Goal: Communication & Community: Answer question/provide support

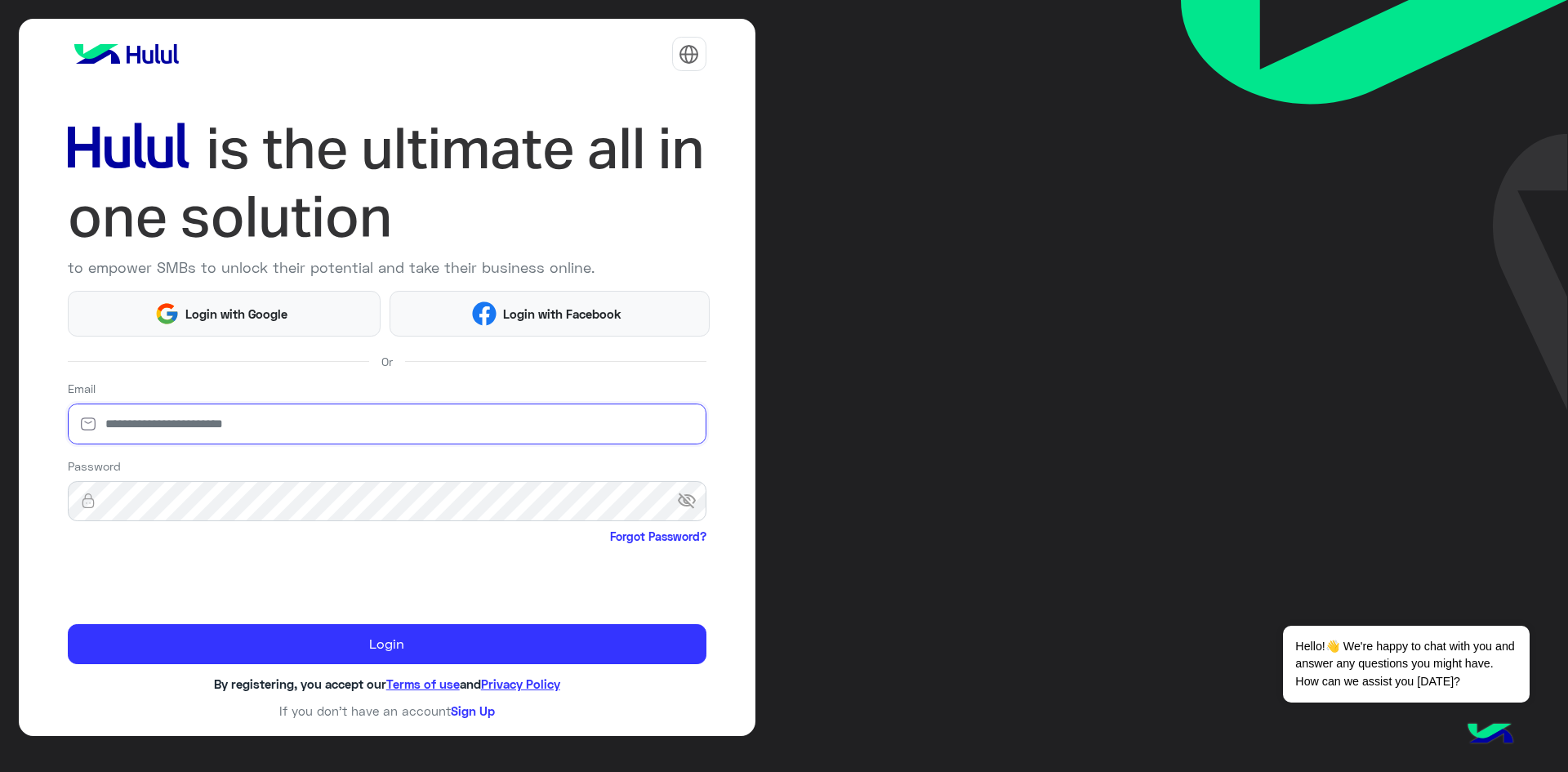
click at [144, 422] on input "email" at bounding box center [387, 424] width 639 height 41
type input "*"
type input "**********"
click at [680, 494] on span "visibility_off" at bounding box center [691, 501] width 30 height 30
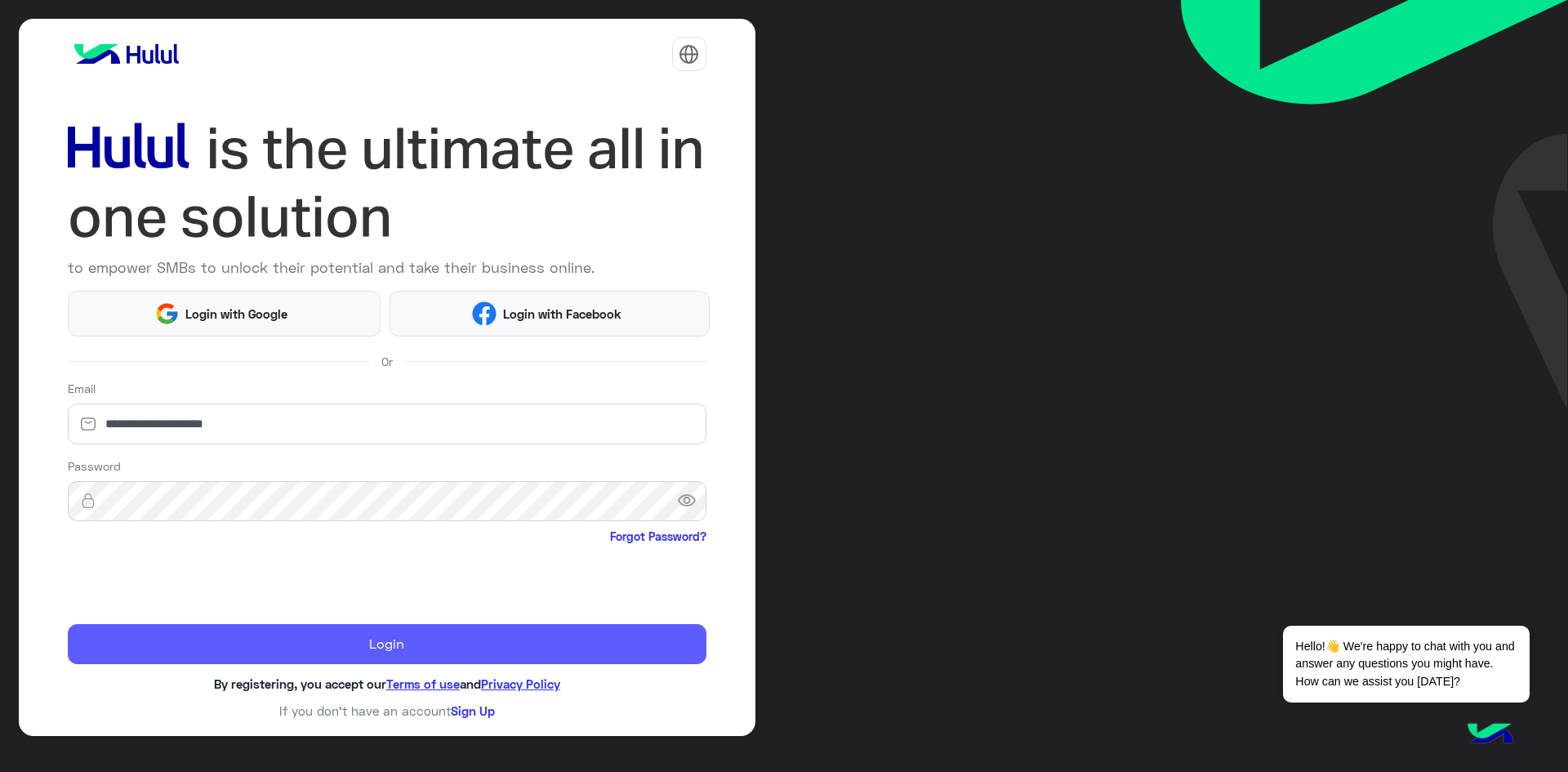
click at [160, 644] on button "Login" at bounding box center [387, 644] width 639 height 41
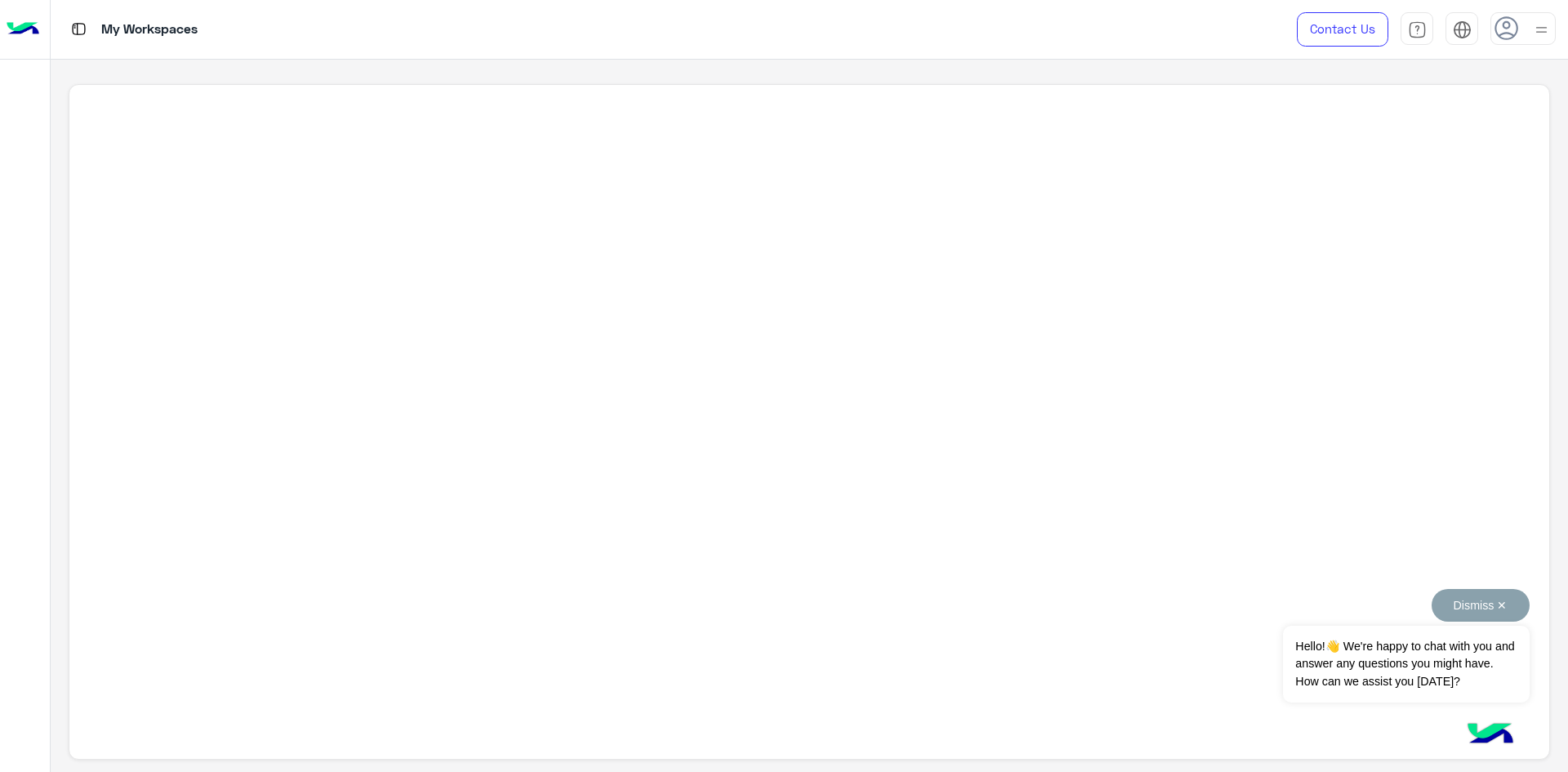
click at [1312, 640] on span "Hello!👋 We're happy to chat with you and answer any questions you might have. H…" at bounding box center [1406, 664] width 245 height 77
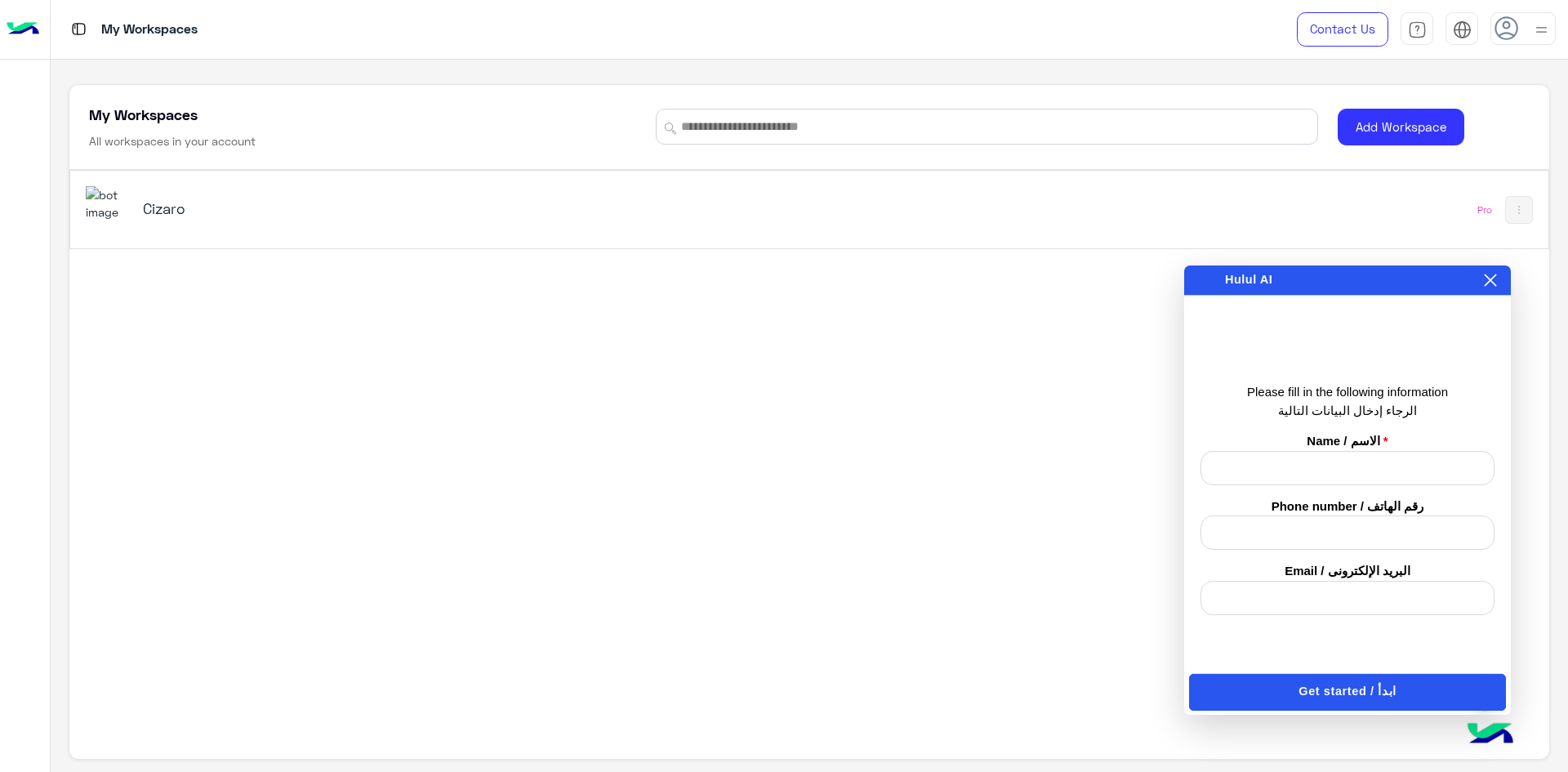
click at [956, 201] on div "Cizaro Pro" at bounding box center [809, 210] width 1477 height 78
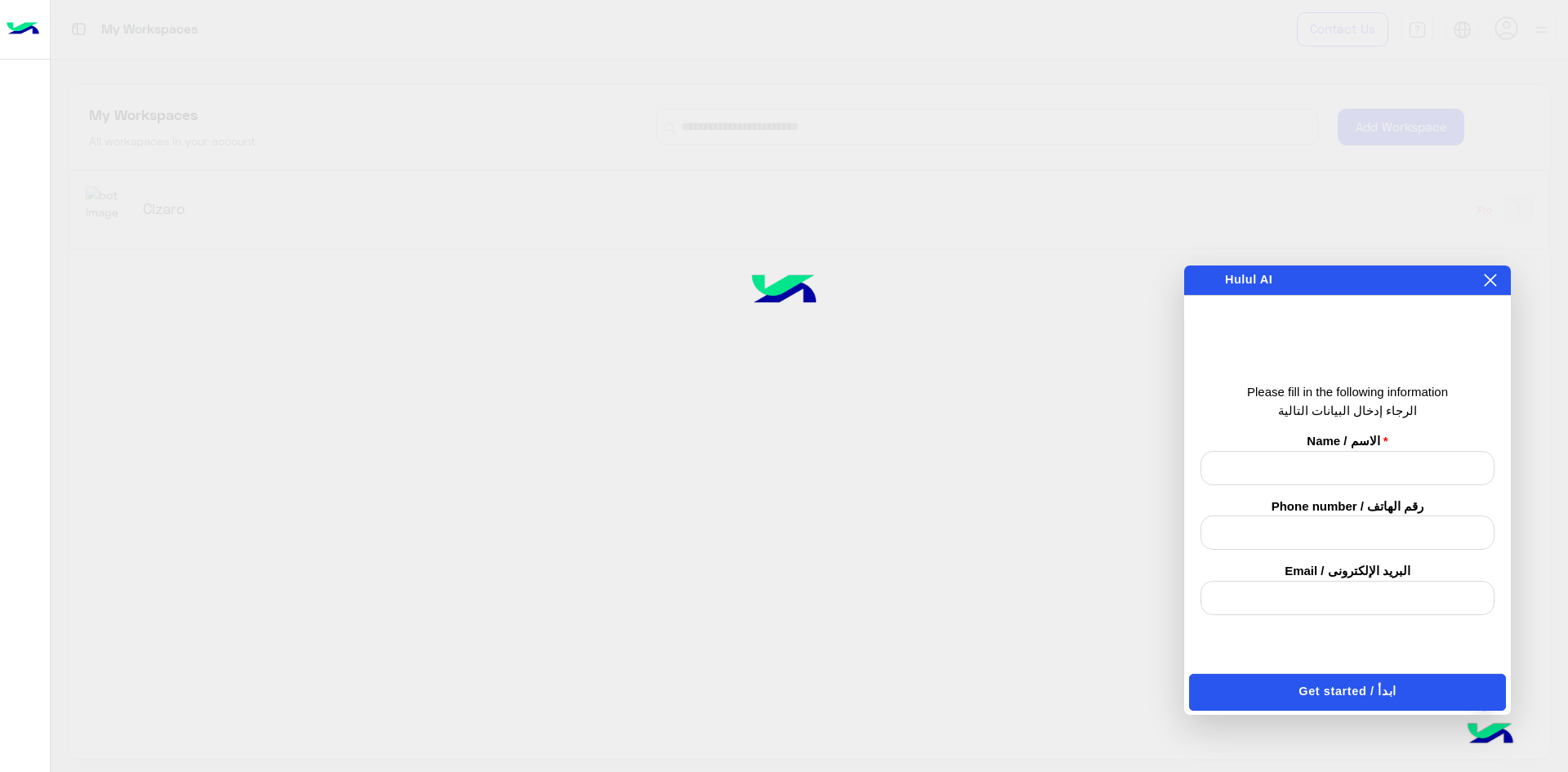
click at [1486, 281] on icon at bounding box center [1489, 279] width 13 height 13
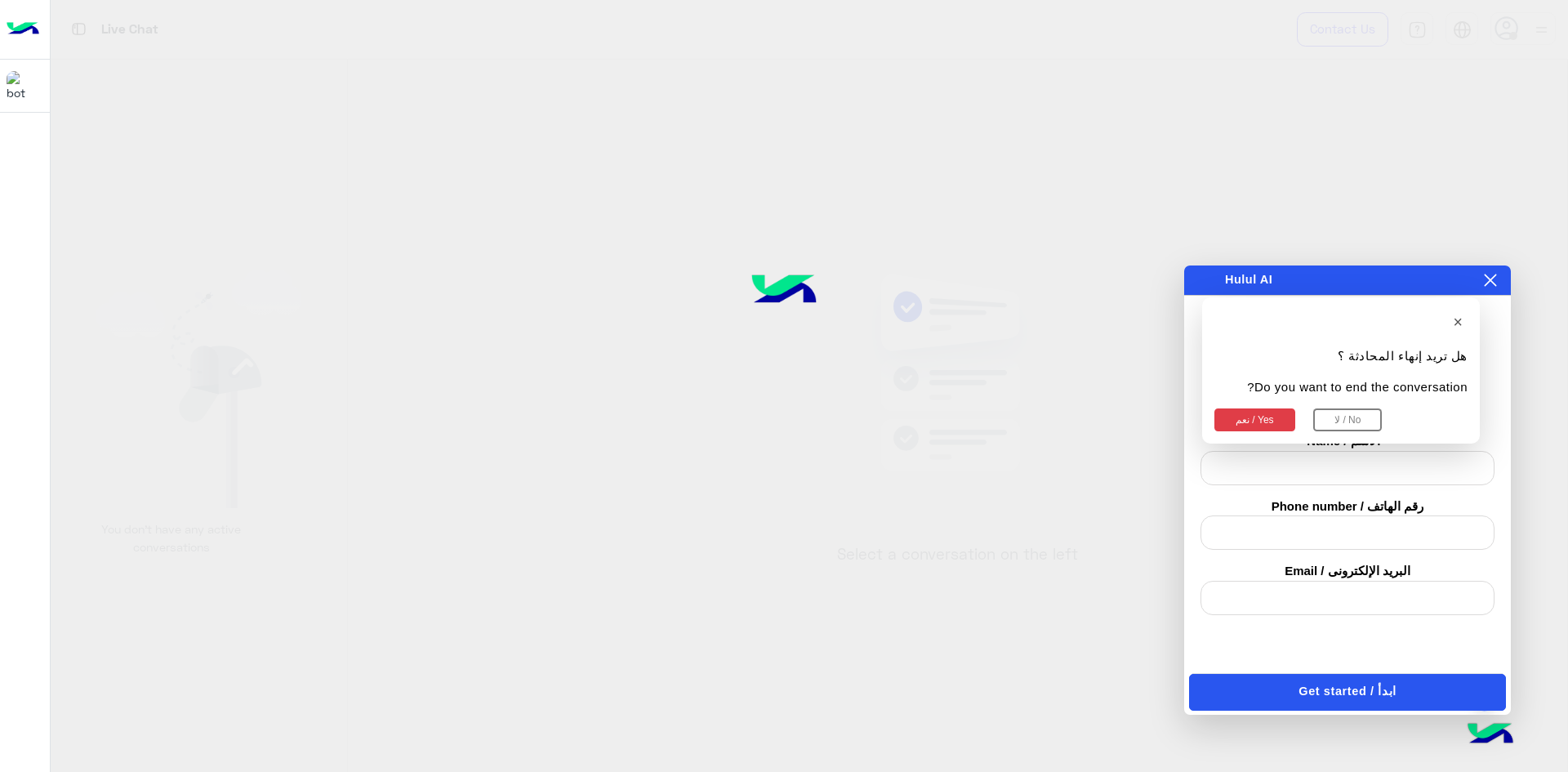
click at [1239, 421] on button "نعم / Yes" at bounding box center [1255, 420] width 81 height 23
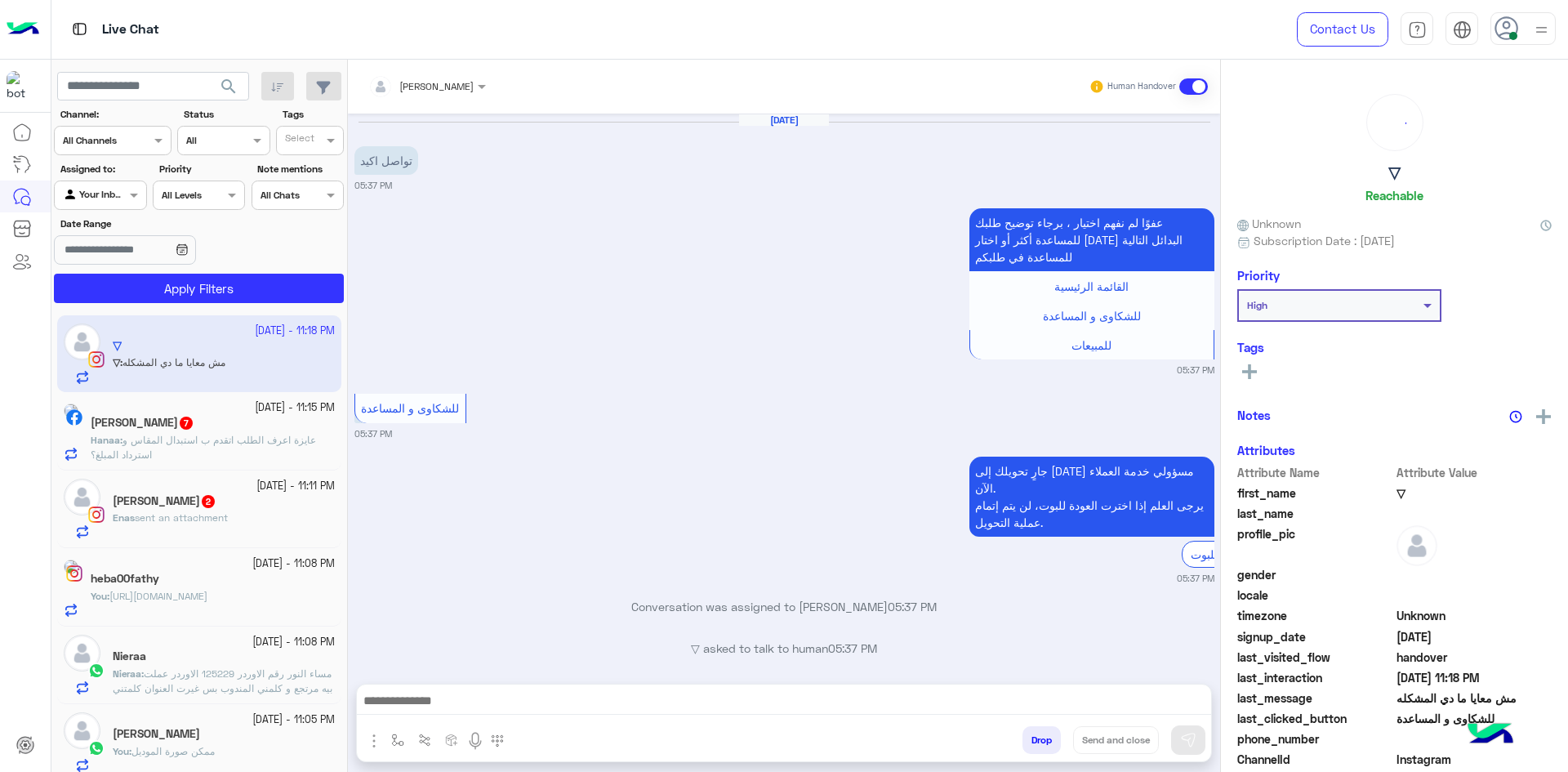
scroll to position [1084, 0]
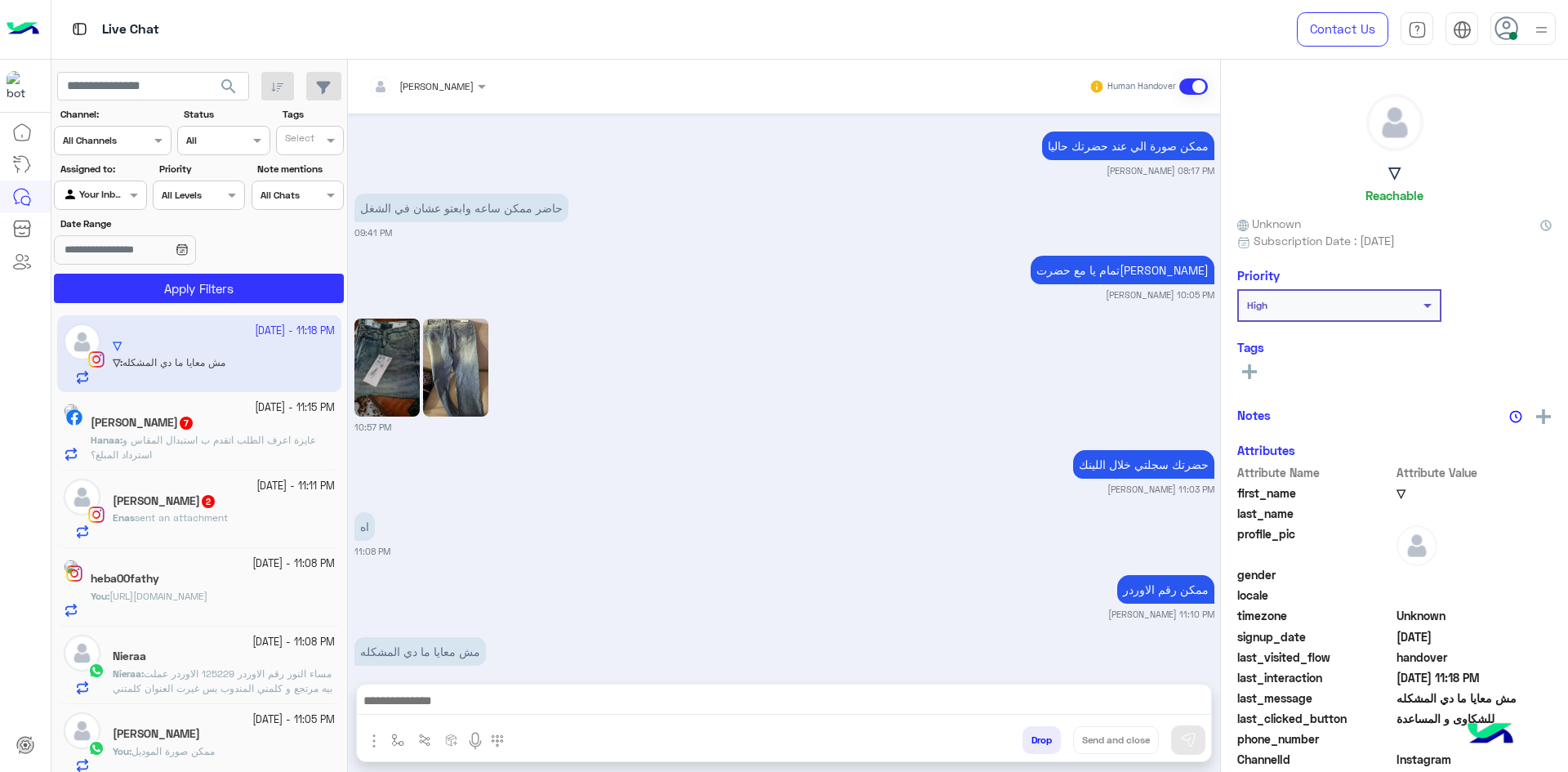
click at [1504, 36] on icon at bounding box center [1506, 28] width 25 height 25
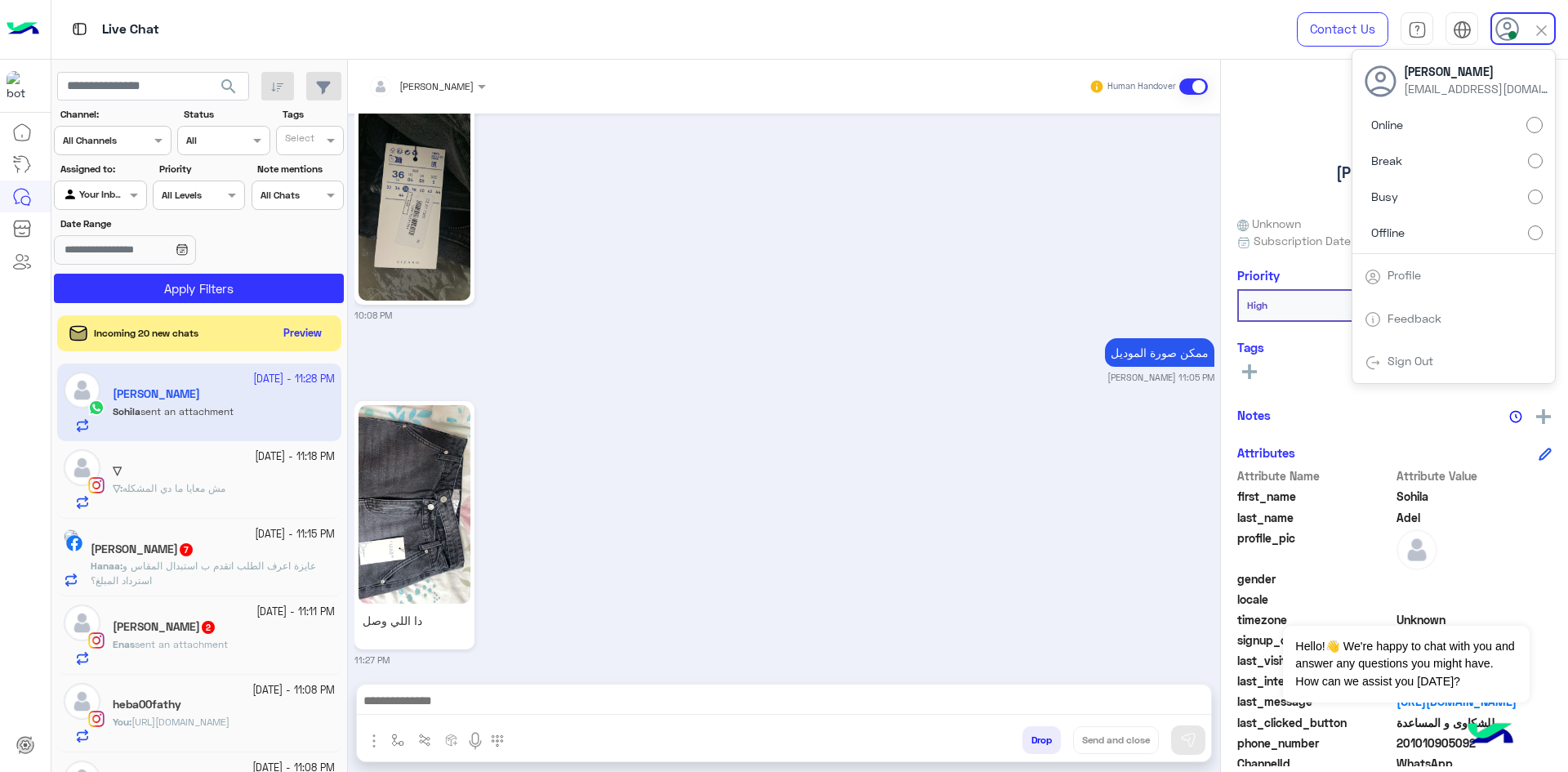
scroll to position [1720, 0]
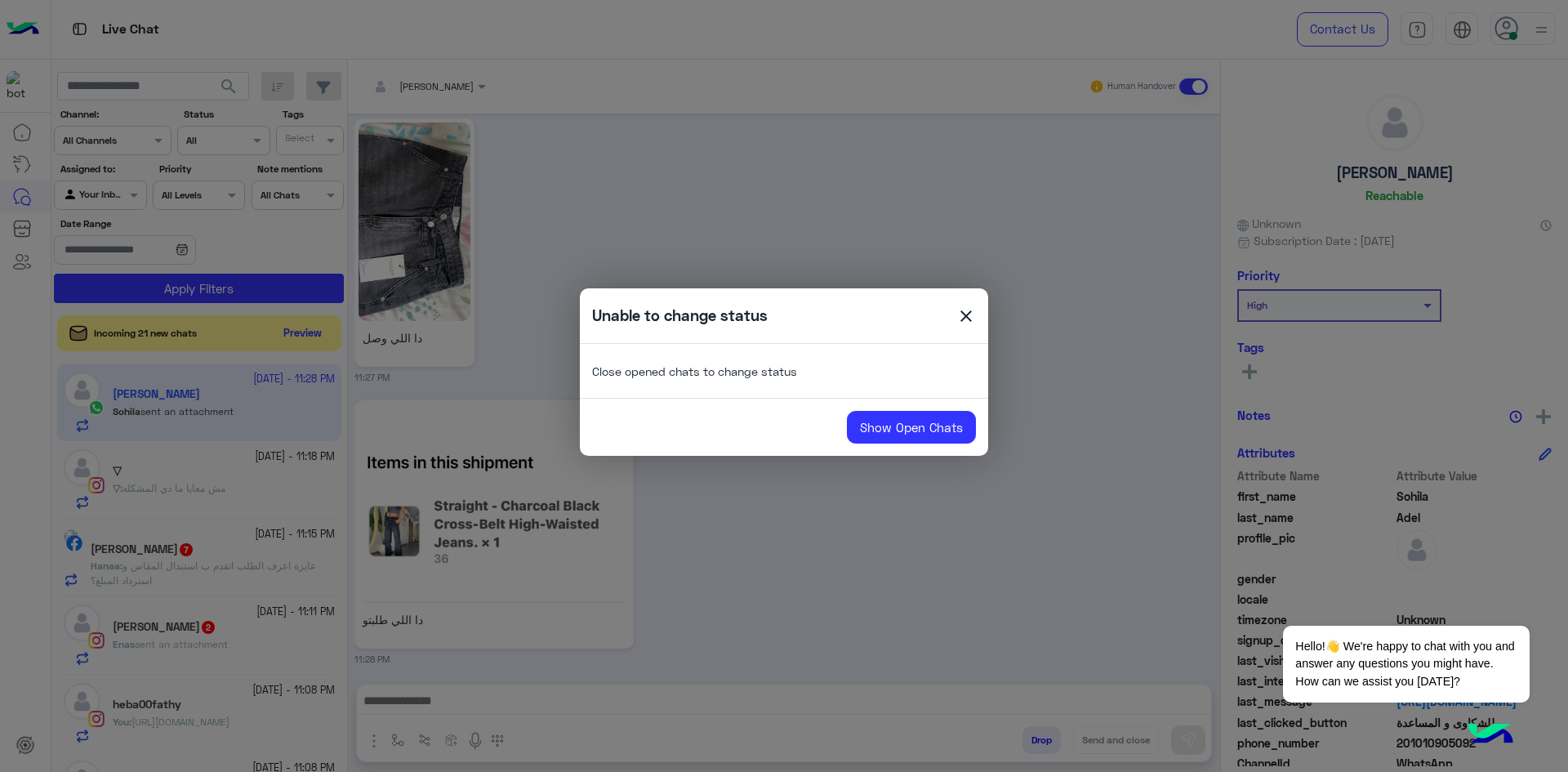
click at [971, 319] on span "close" at bounding box center [966, 318] width 19 height 25
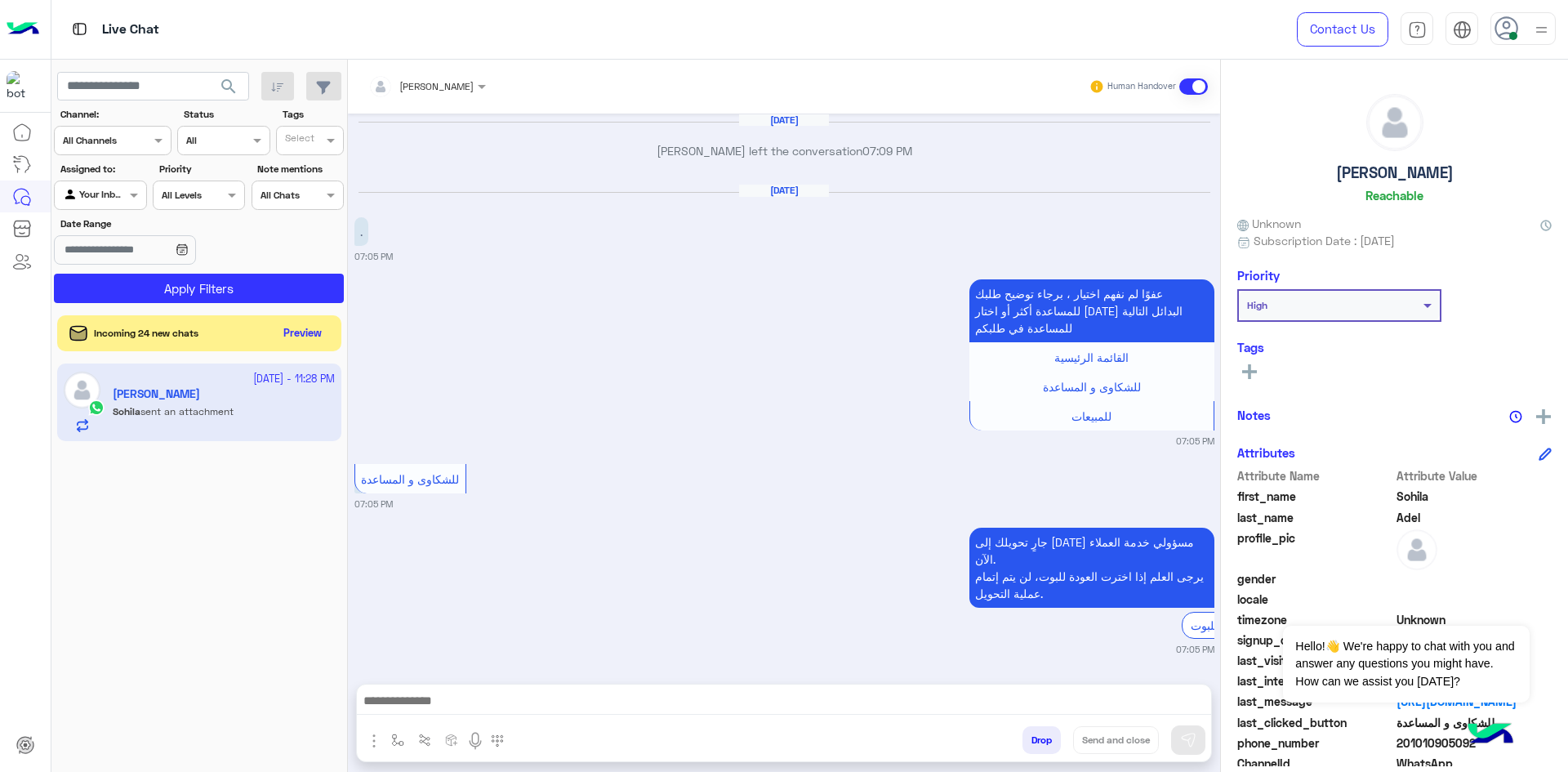
scroll to position [1657, 0]
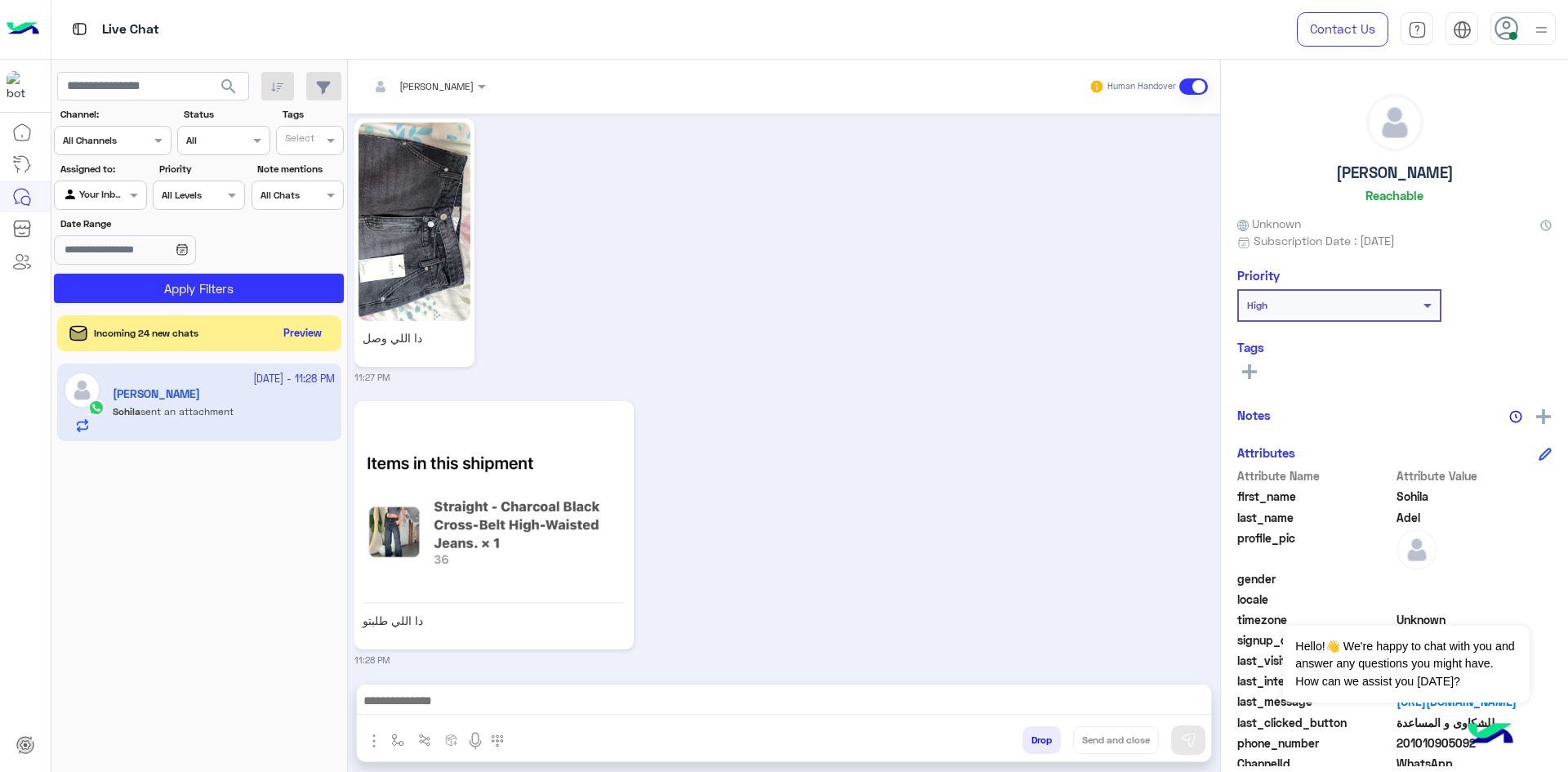
click at [1506, 30] on icon at bounding box center [1506, 28] width 25 height 25
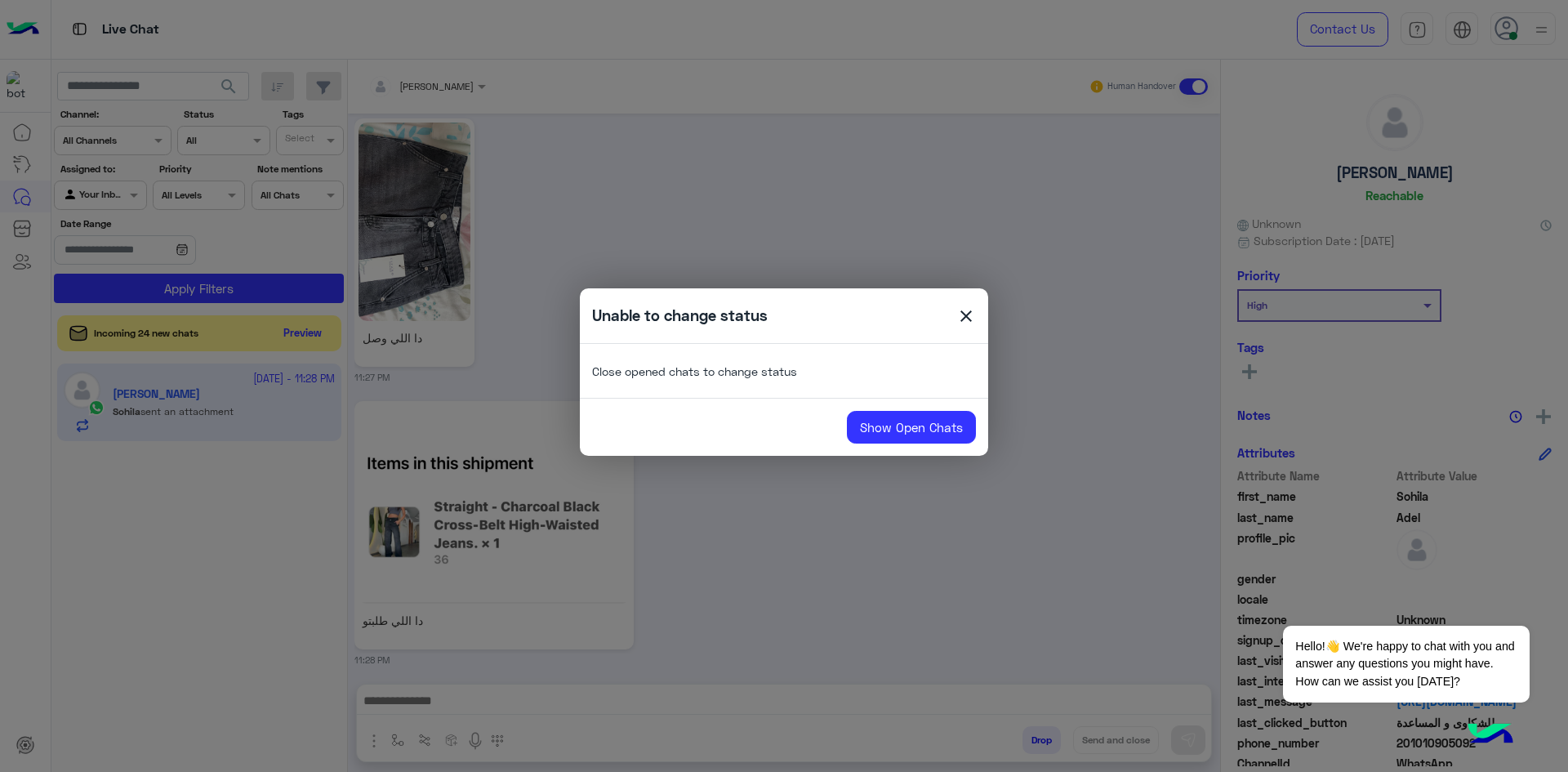
click at [966, 311] on span "close" at bounding box center [966, 318] width 19 height 25
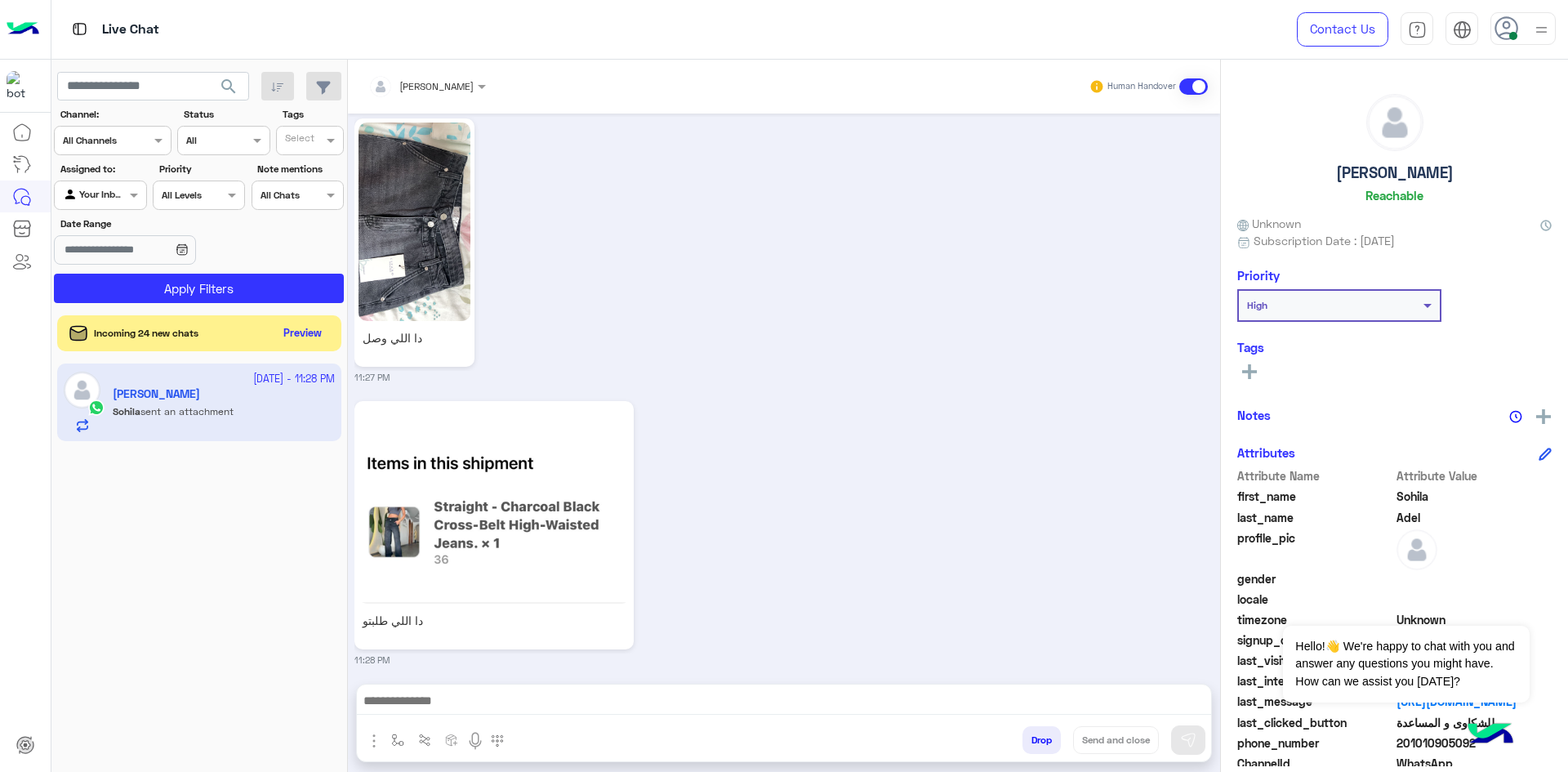
click at [1505, 31] on icon at bounding box center [1506, 28] width 25 height 25
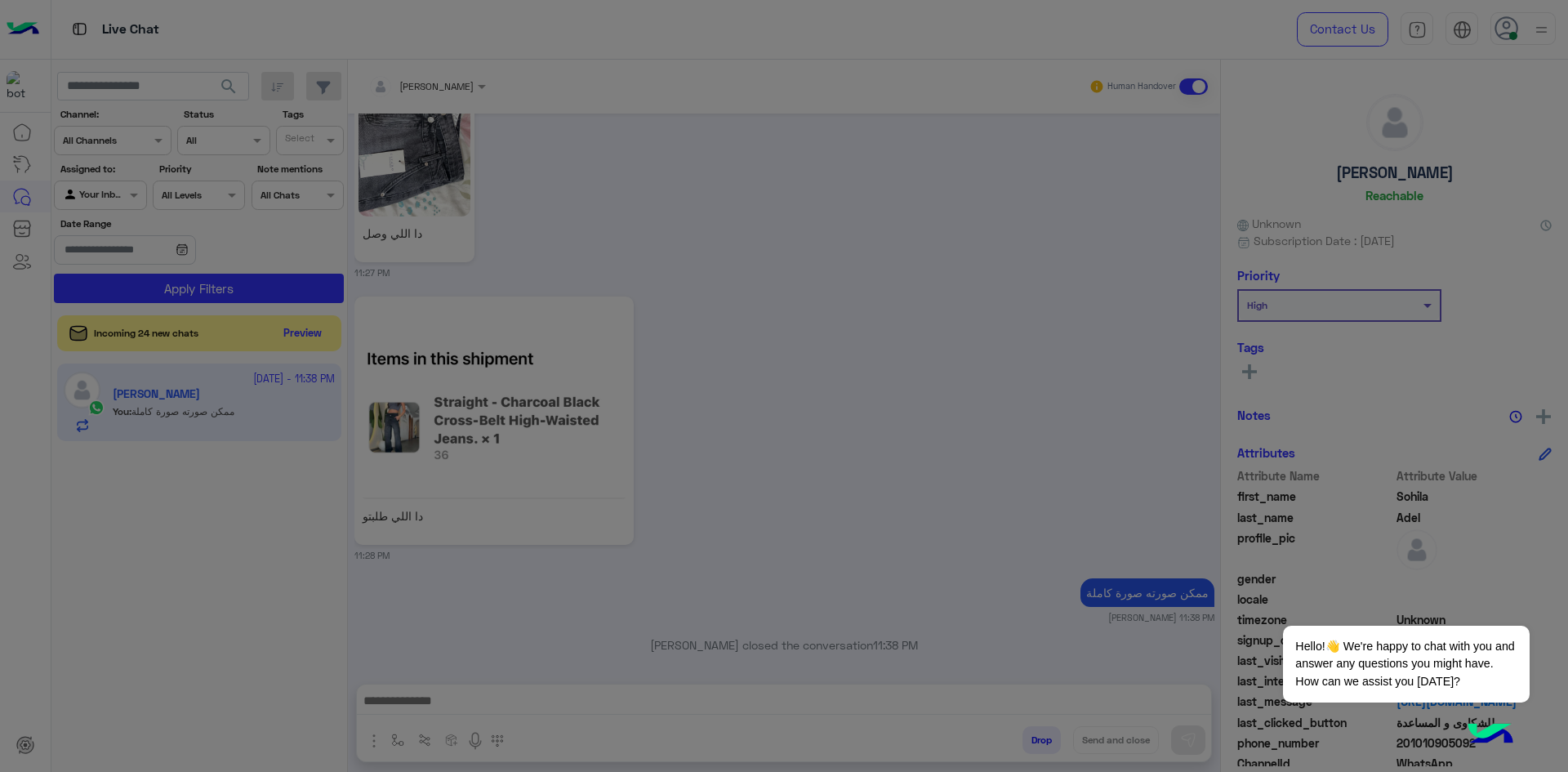
scroll to position [1824, 0]
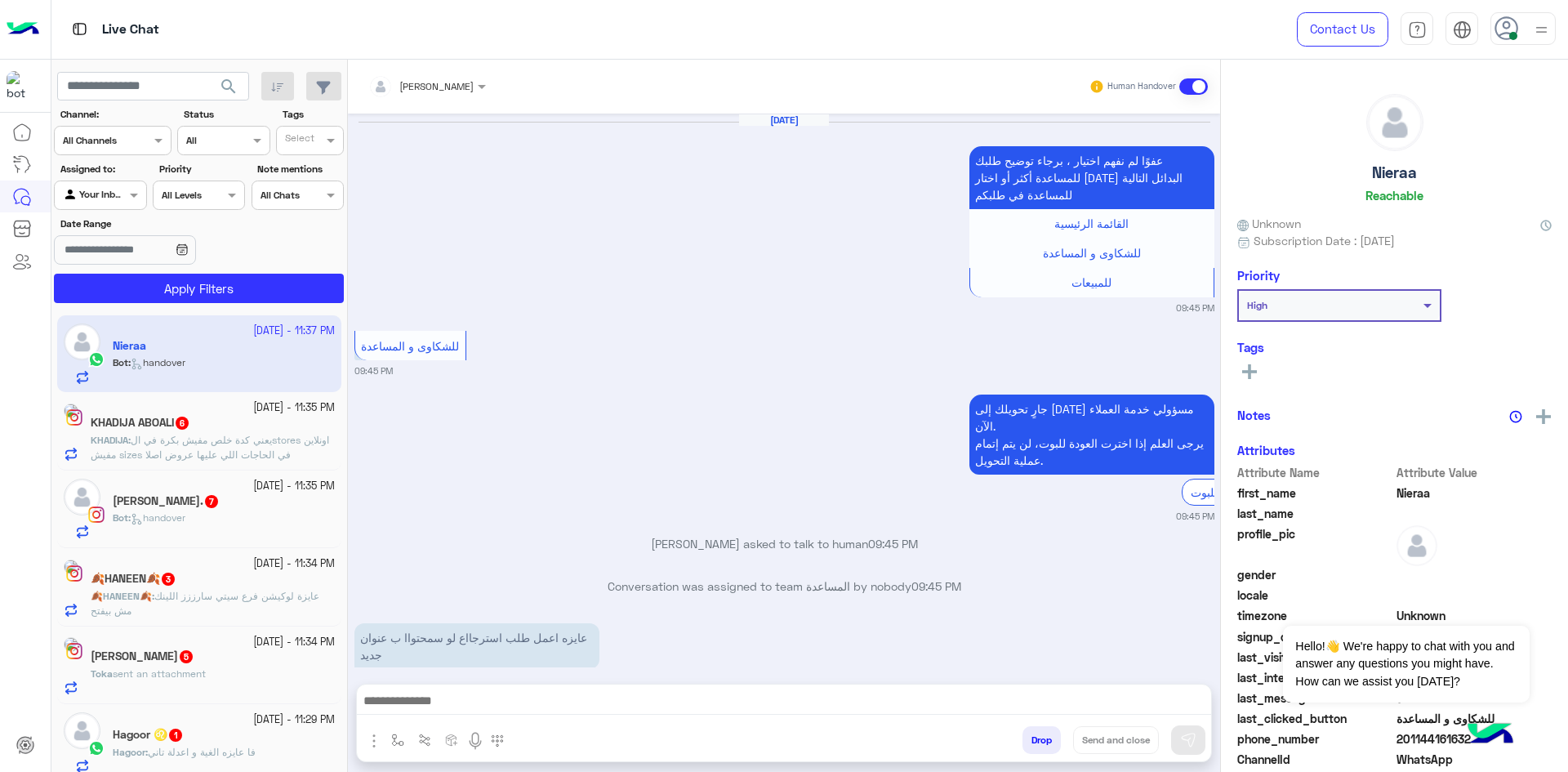
scroll to position [1072, 0]
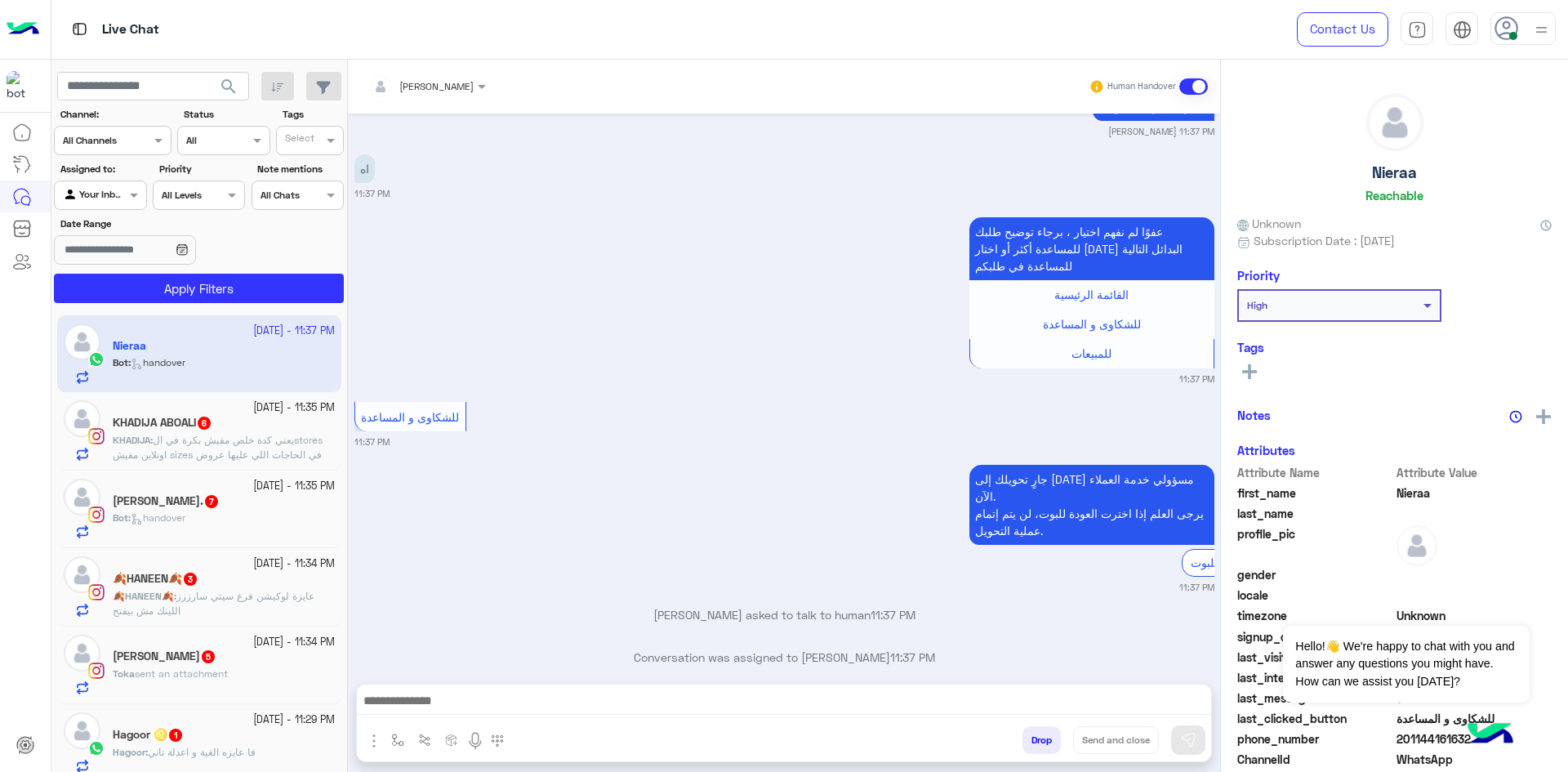
click at [1505, 40] on icon at bounding box center [1506, 28] width 25 height 25
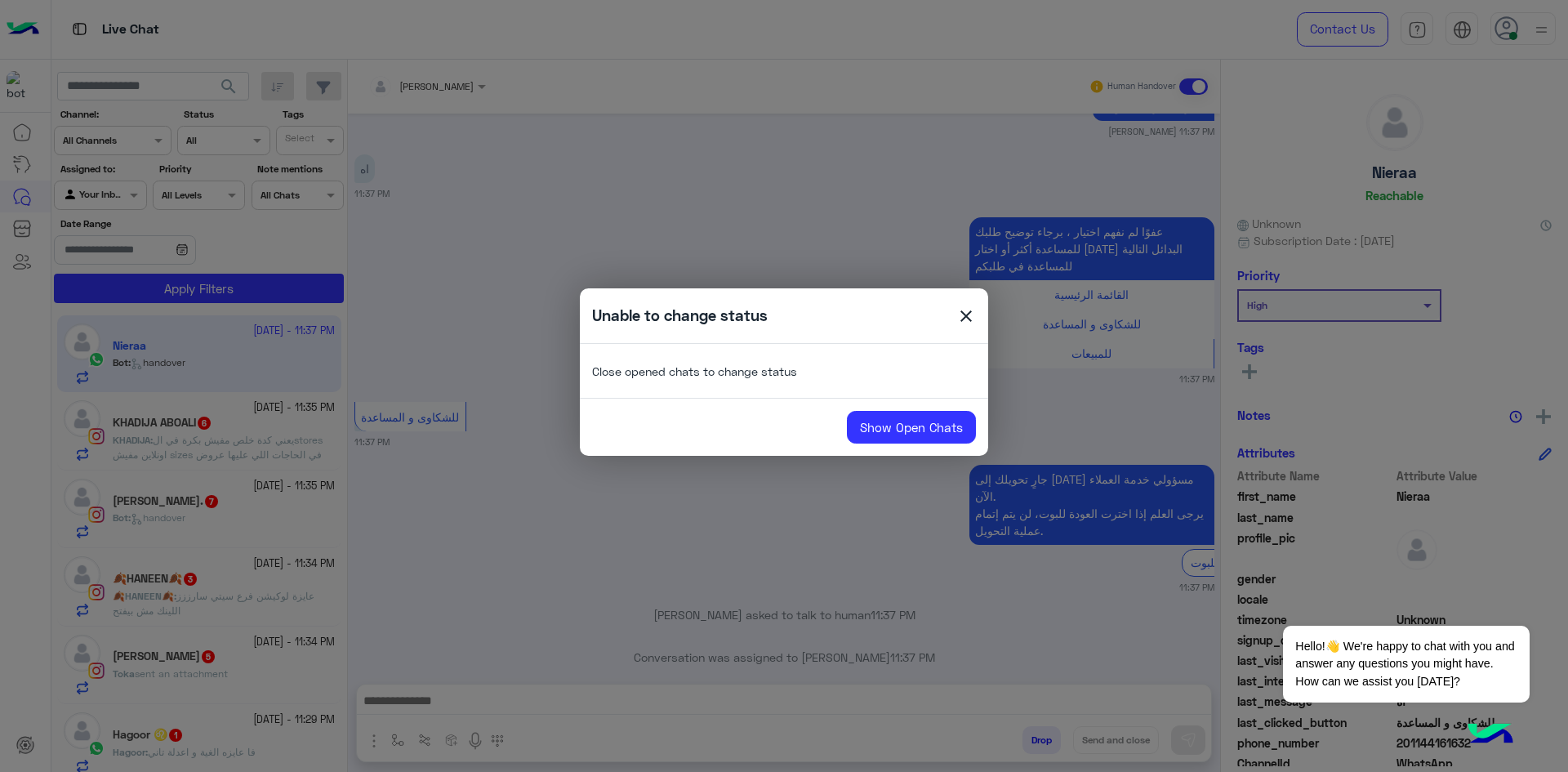
click at [973, 315] on span "close" at bounding box center [966, 318] width 19 height 25
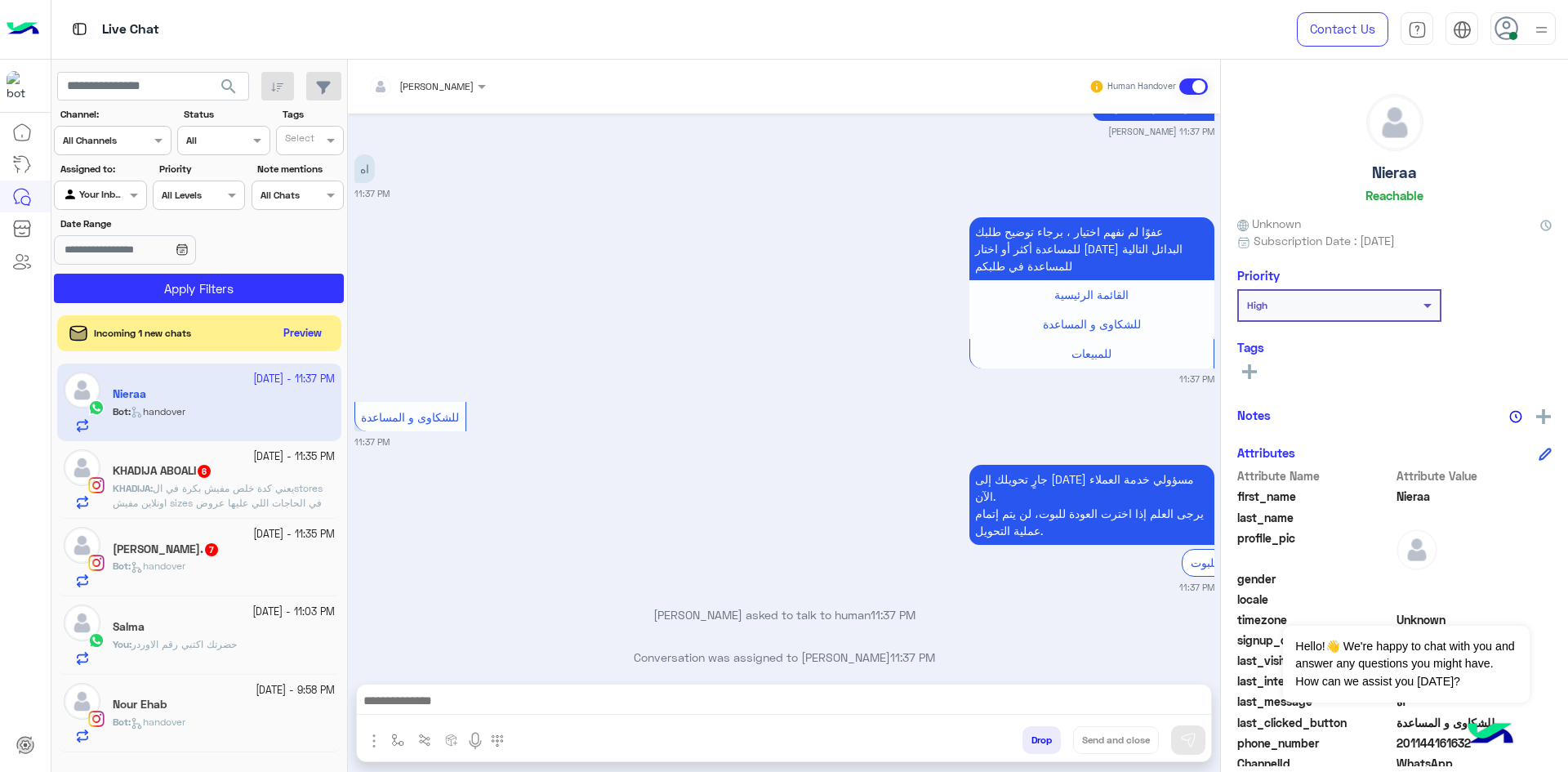
scroll to position [1114, 0]
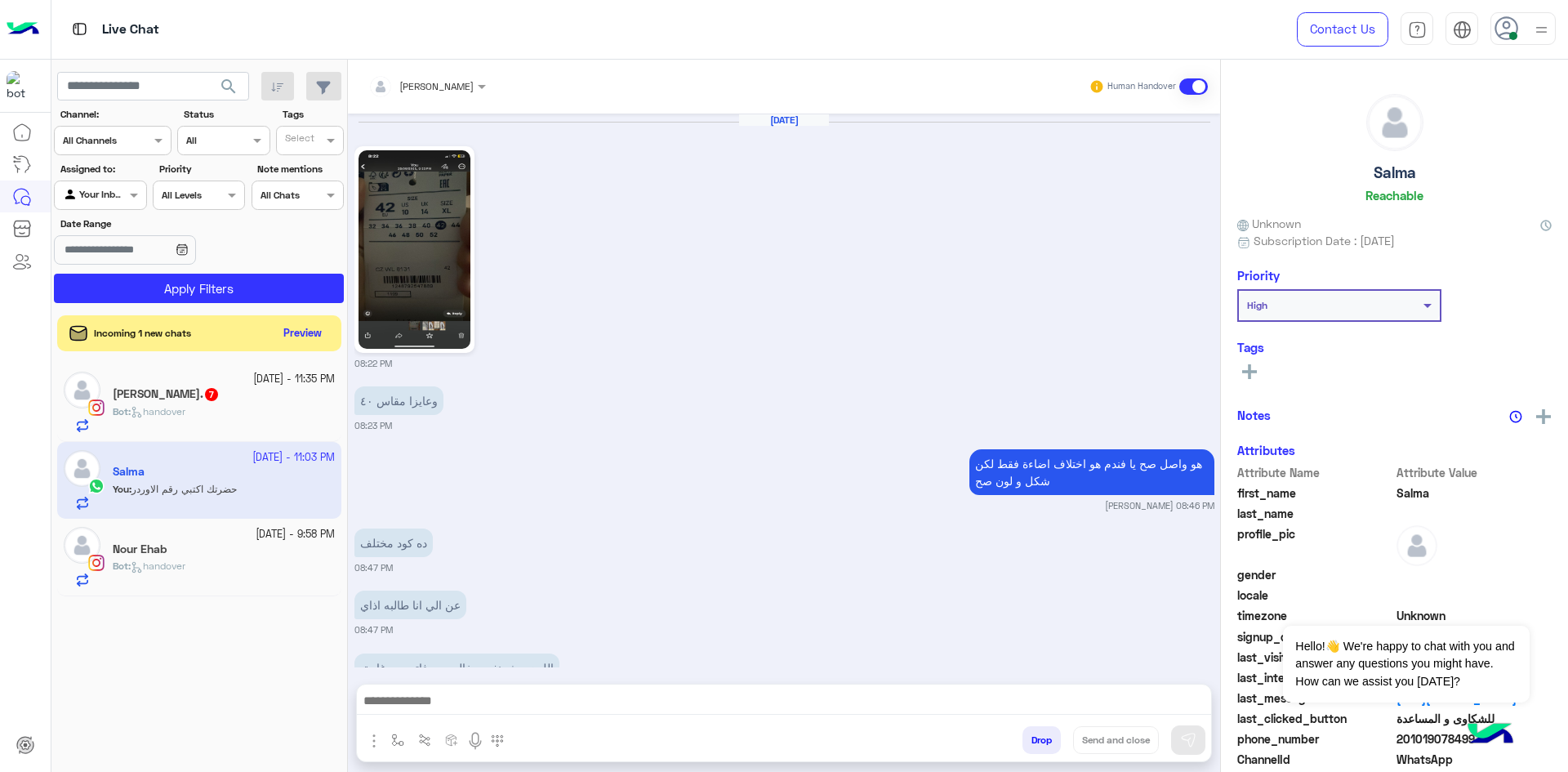
scroll to position [2732, 0]
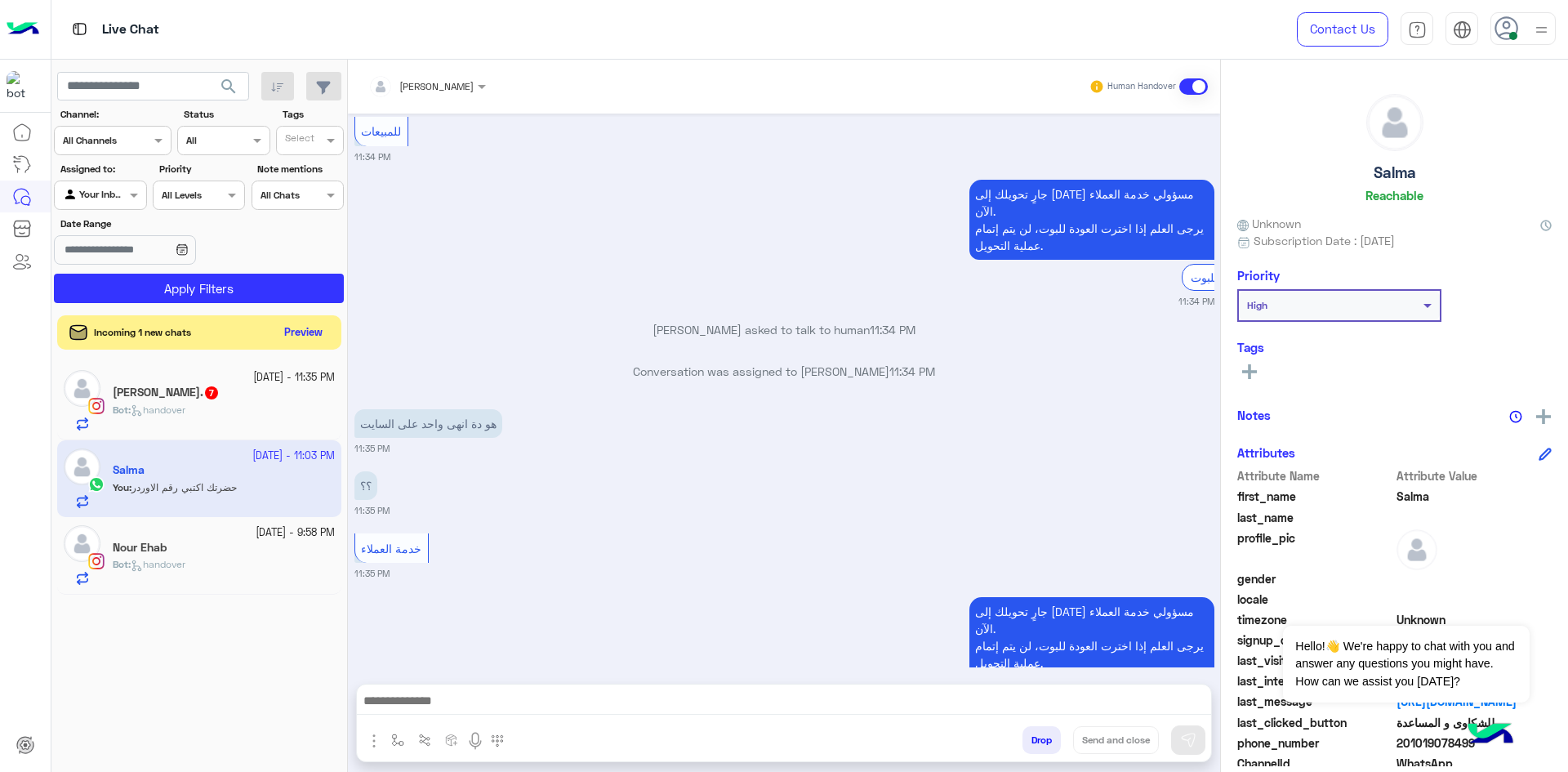
click at [300, 330] on button "Preview" at bounding box center [304, 333] width 51 height 22
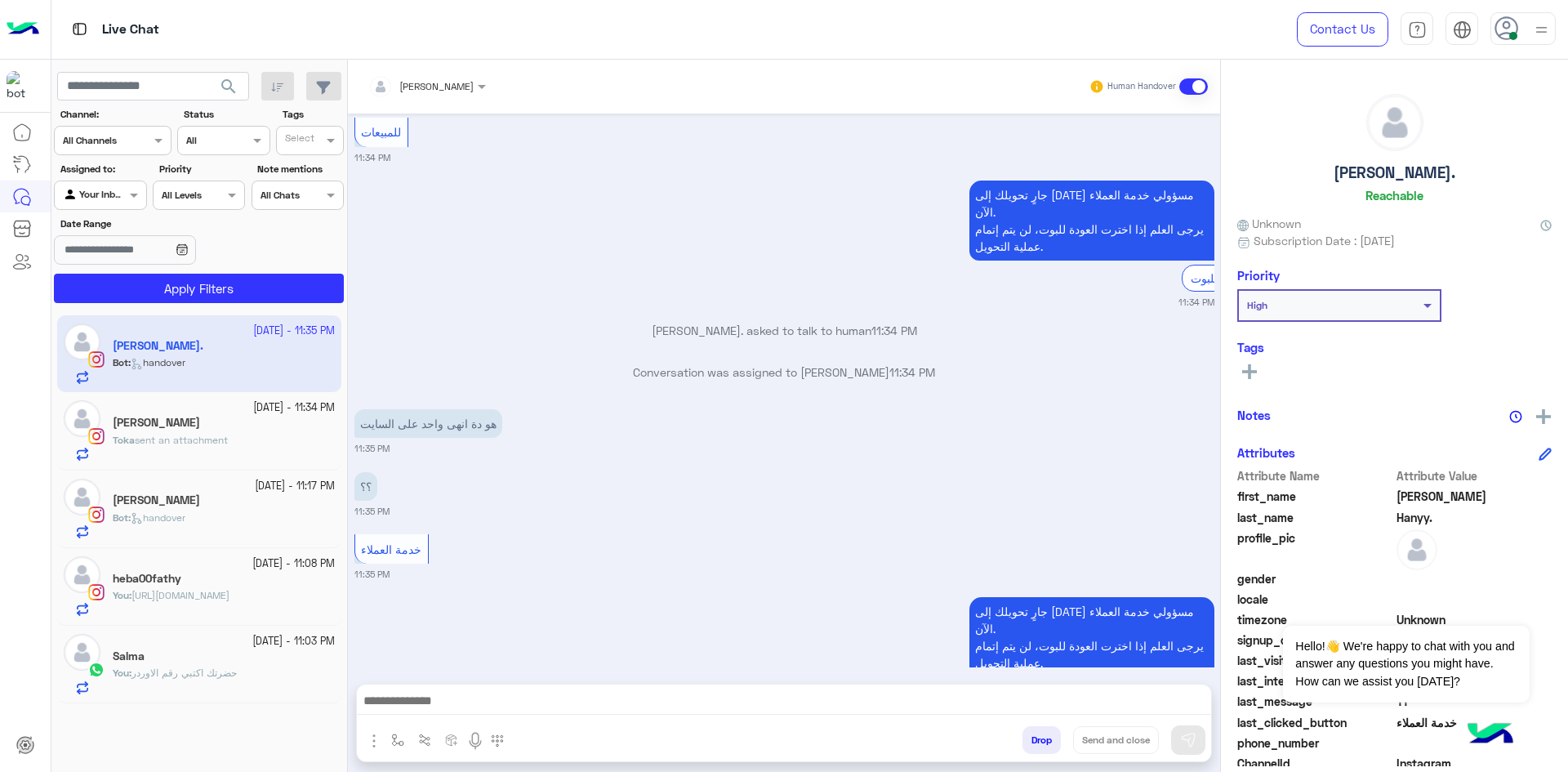
scroll to position [1101, 0]
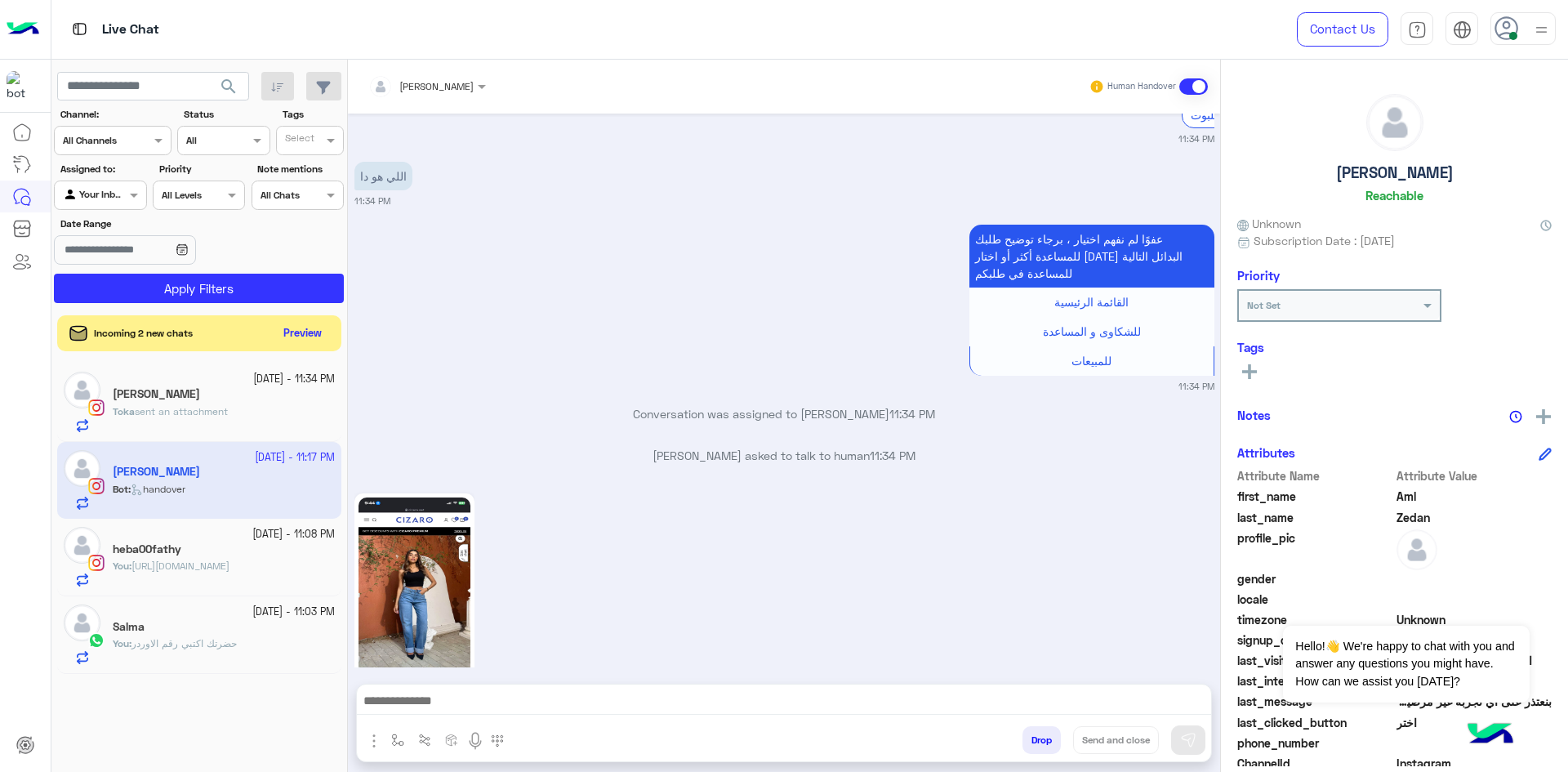
scroll to position [2944, 0]
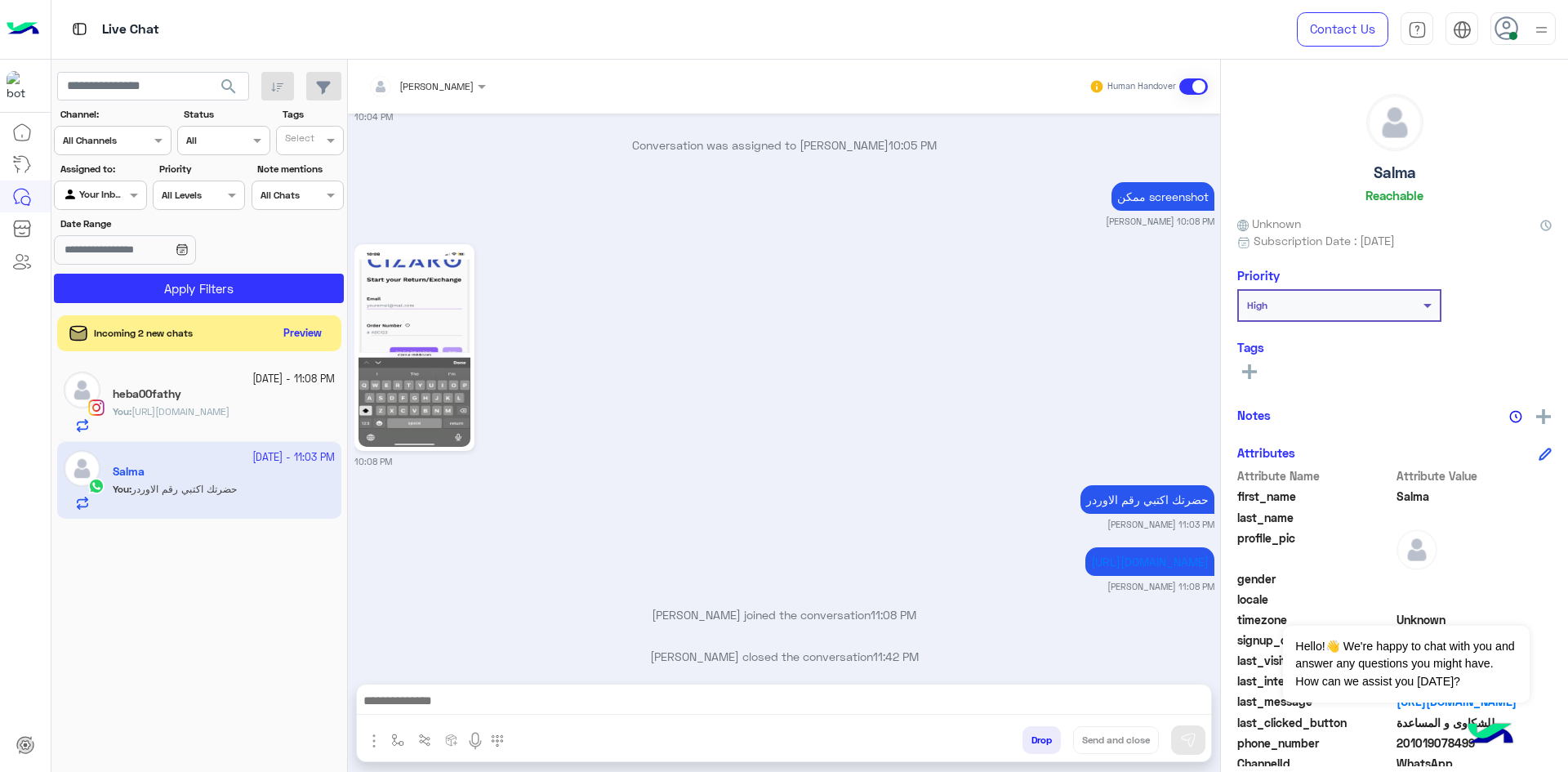
scroll to position [3047, 0]
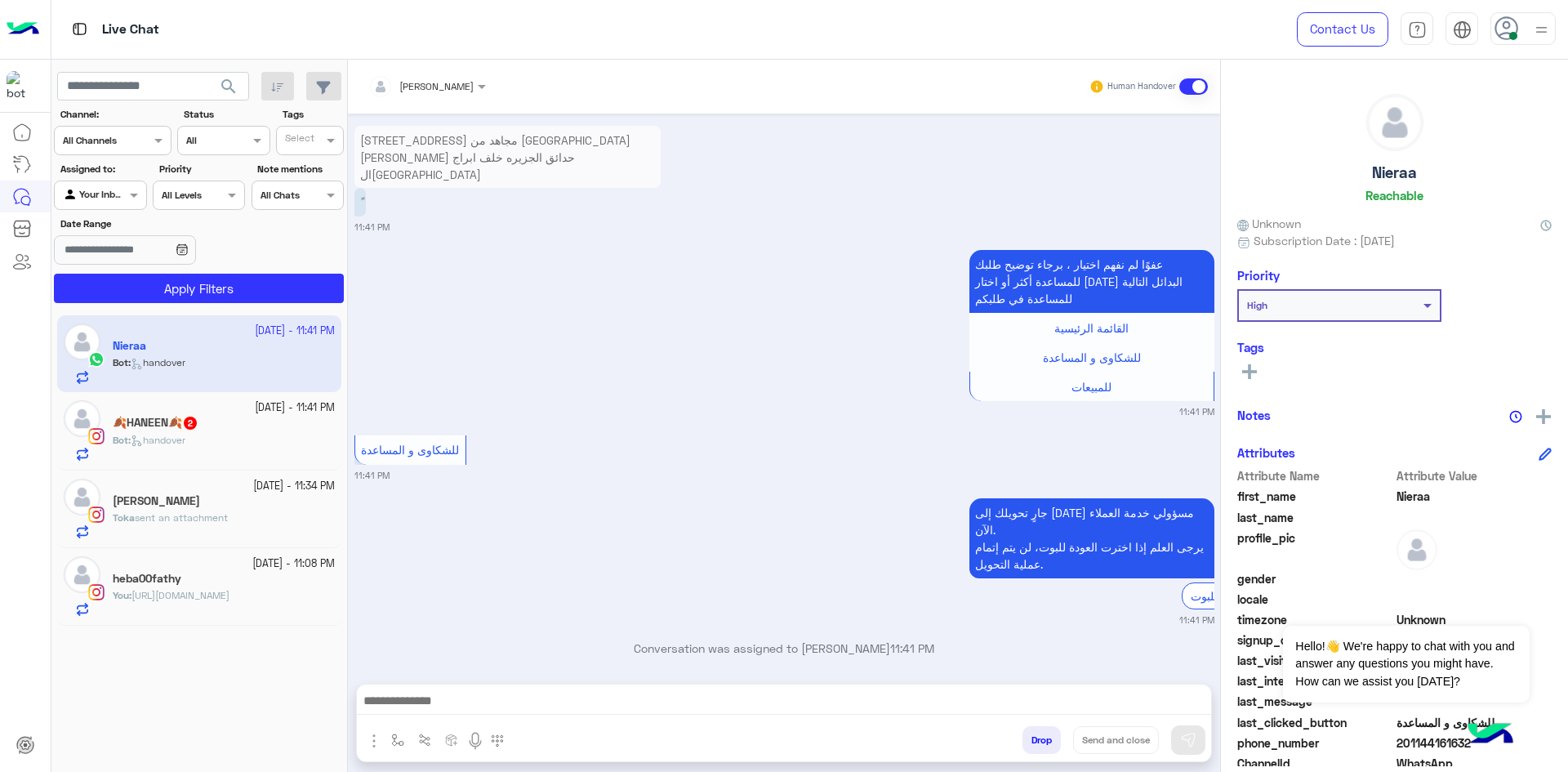
scroll to position [1462, 0]
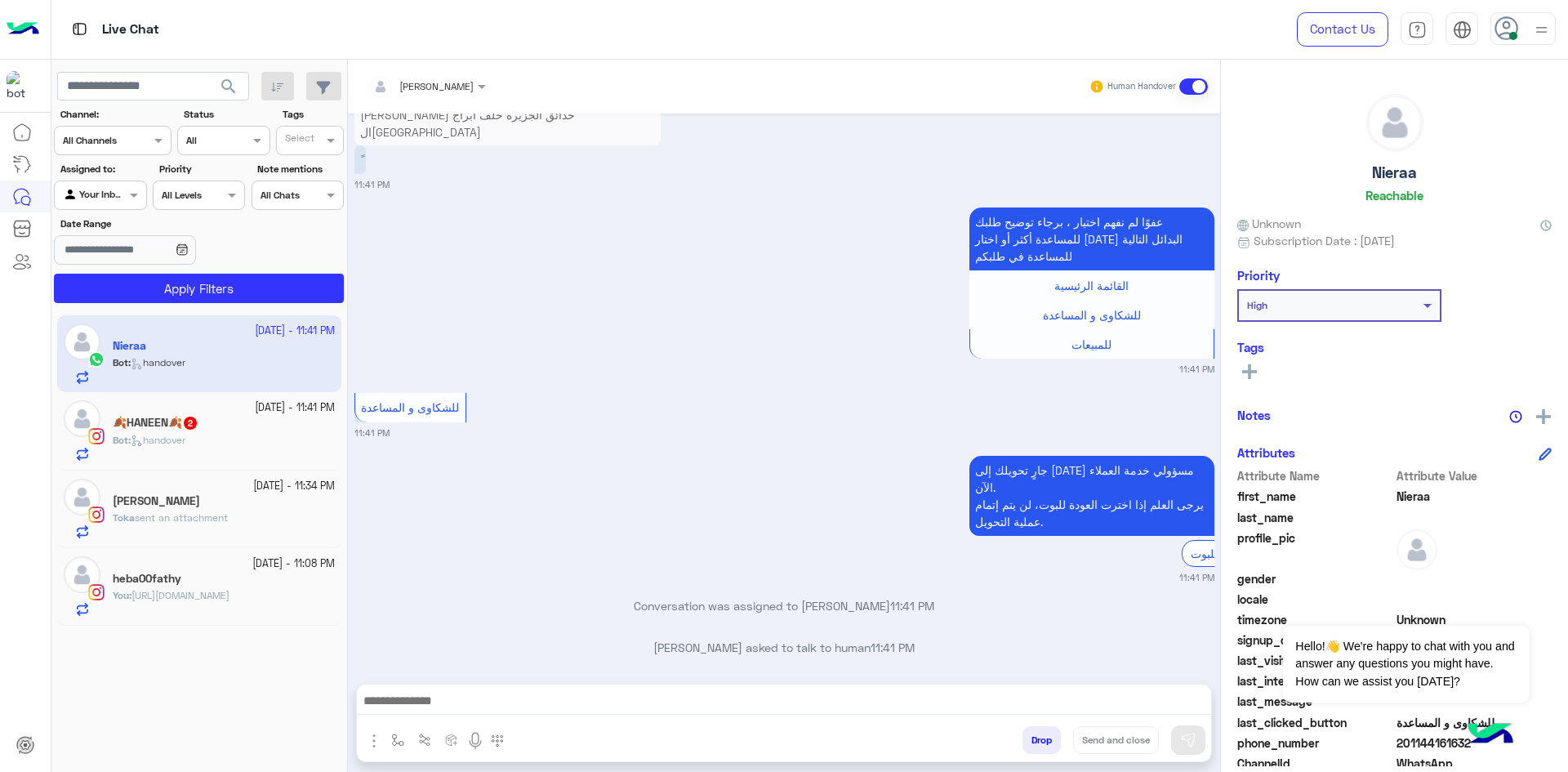
click at [1505, 32] on icon at bounding box center [1506, 28] width 25 height 25
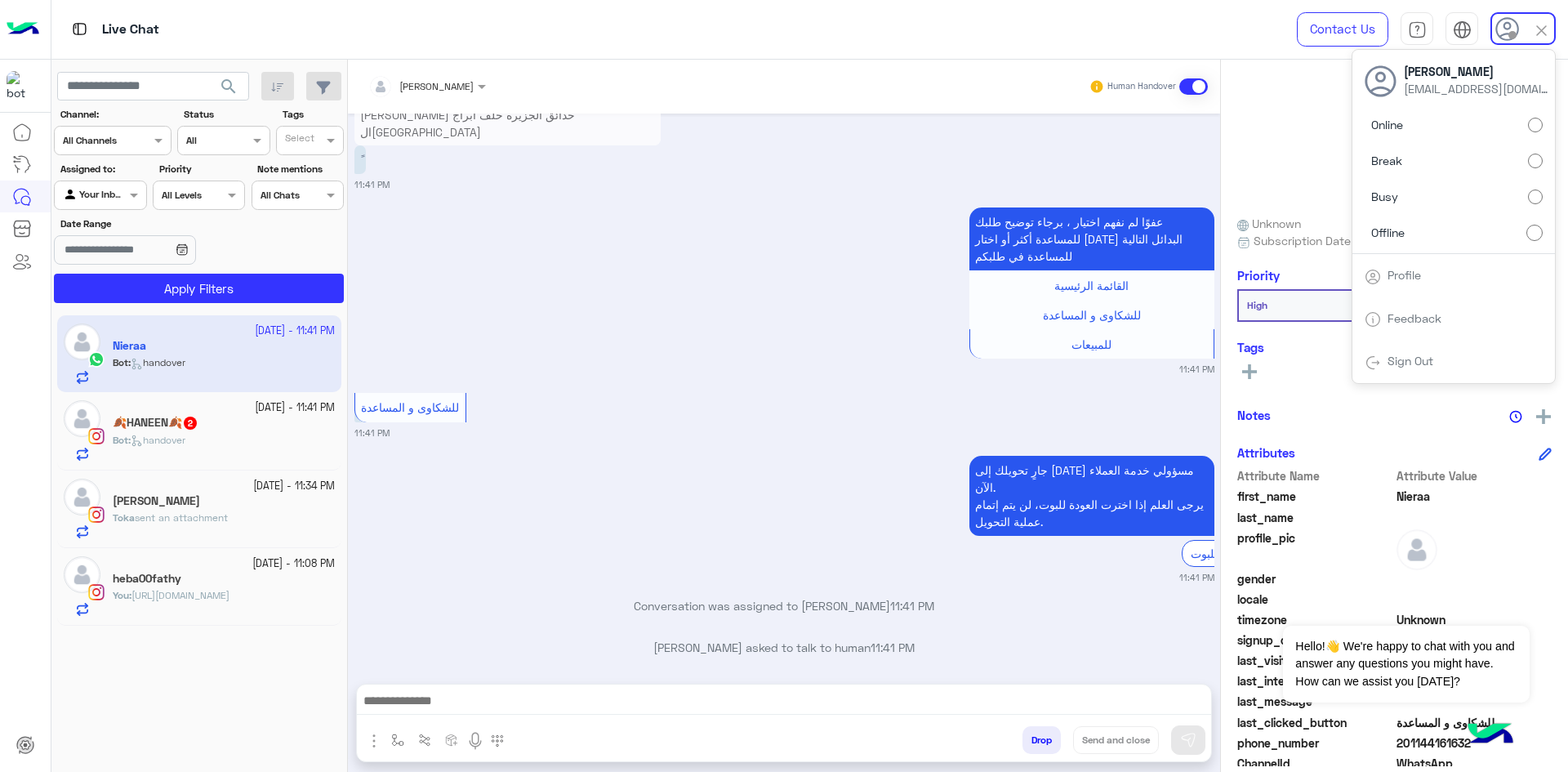
click at [630, 231] on div "عفوًا لم نفهم اختيار ، برجاء توضيح طلبك للمساعدة أكثر أو اختار أحد البدائل التا…" at bounding box center [784, 290] width 860 height 173
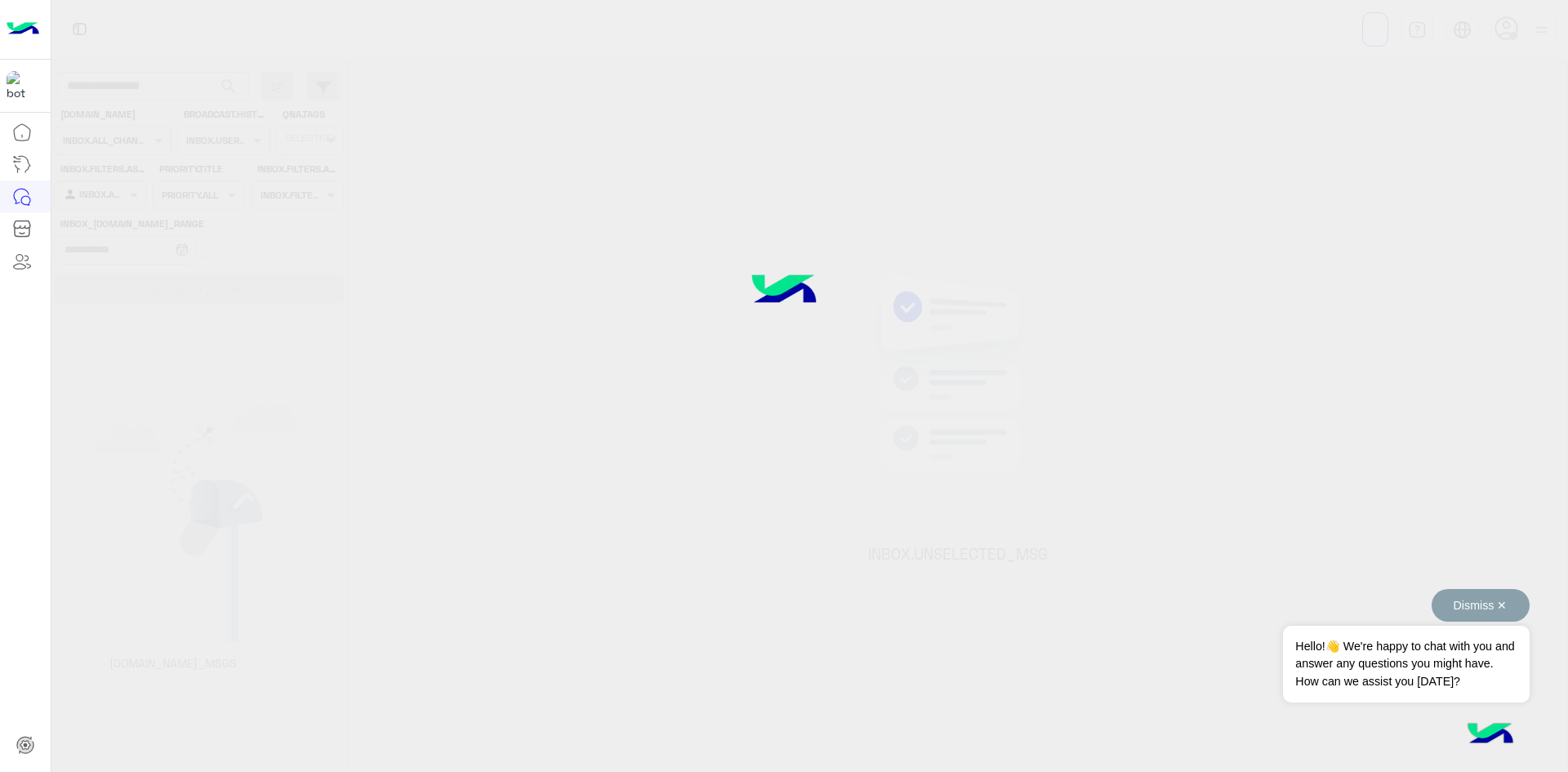
click at [1405, 651] on span "Hello!👋 We're happy to chat with you and answer any questions you might have. H…" at bounding box center [1406, 664] width 245 height 77
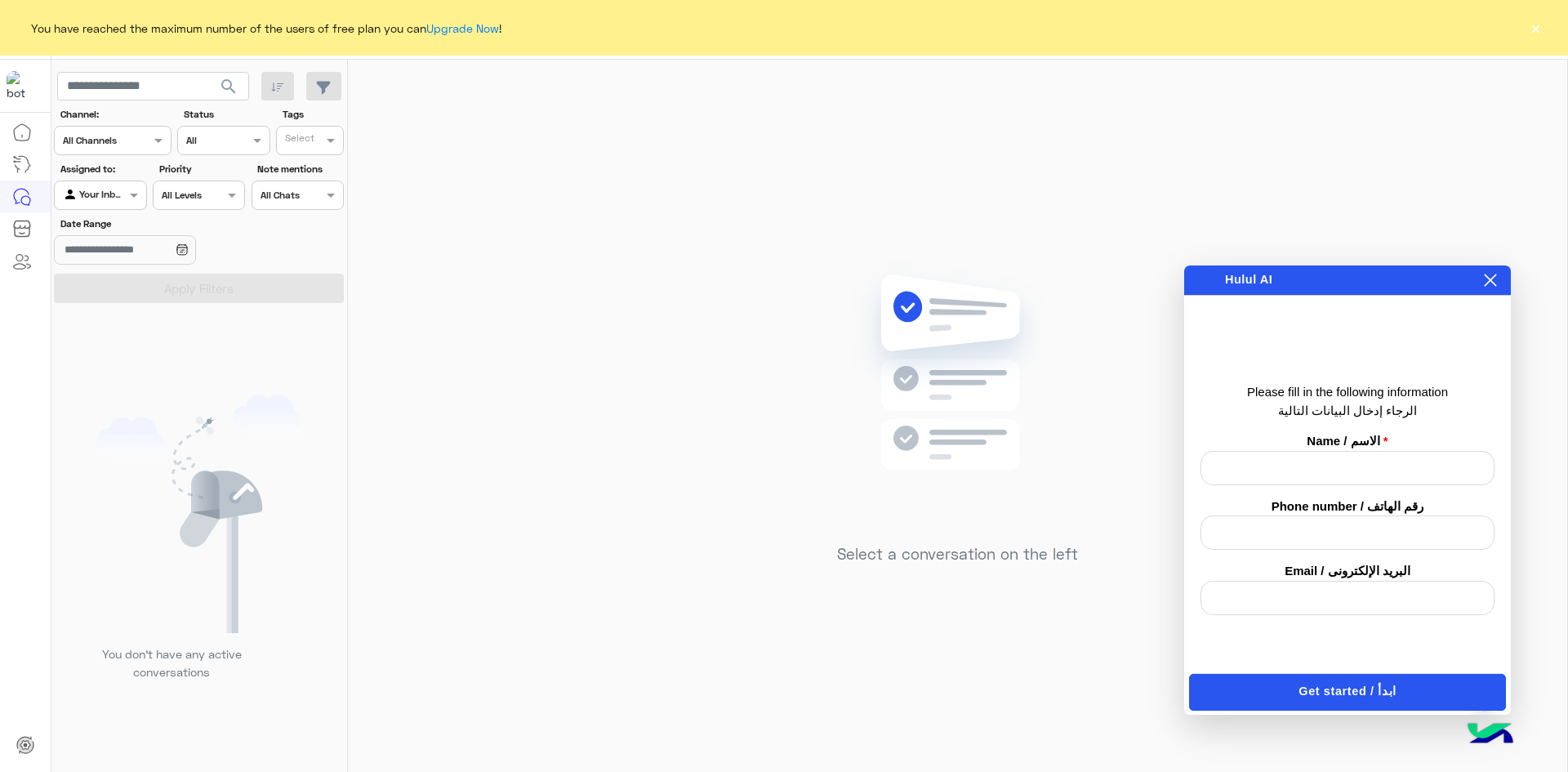
click at [1490, 284] on icon at bounding box center [1489, 279] width 13 height 13
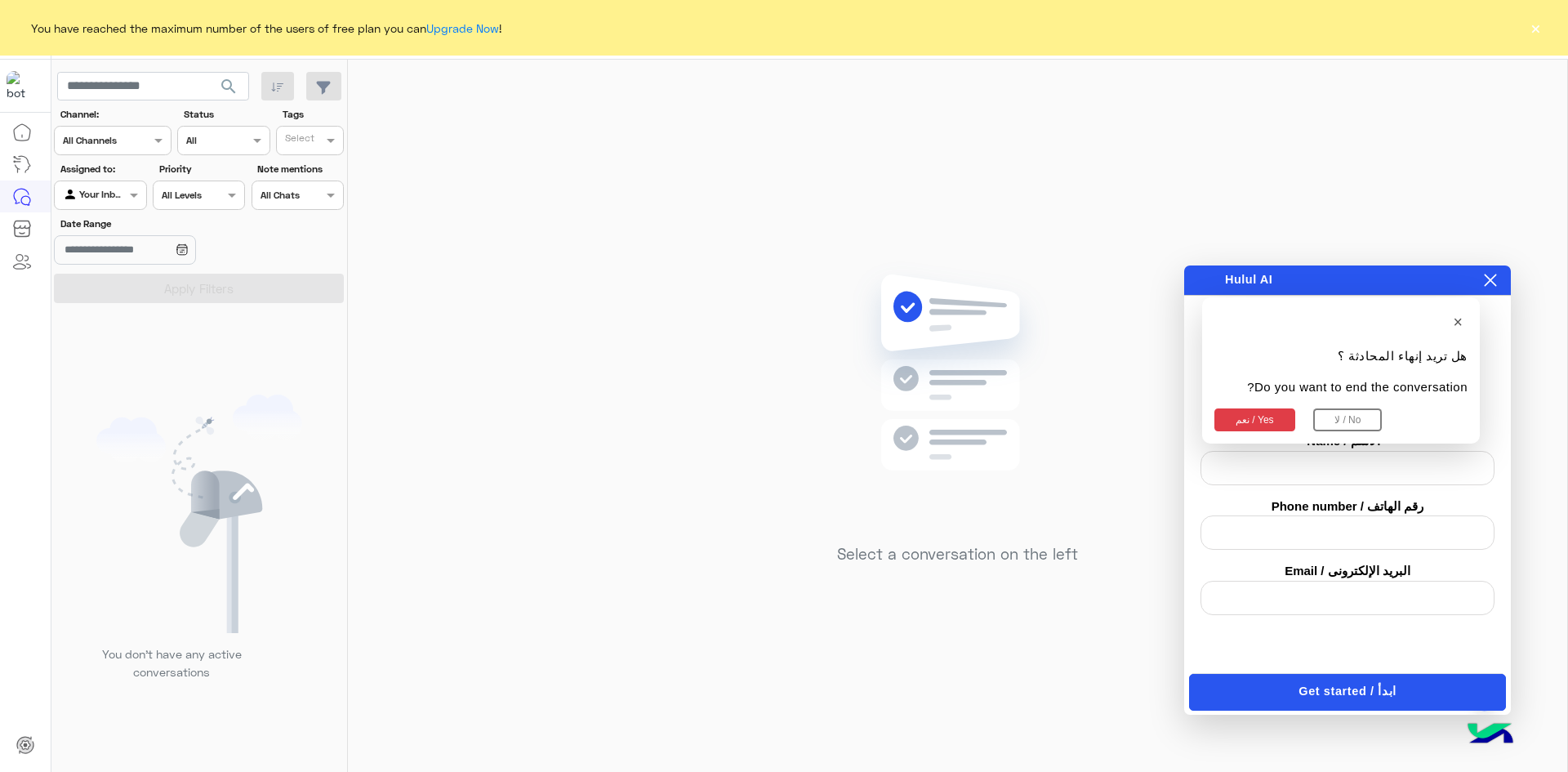
click at [1255, 412] on button "نعم / Yes" at bounding box center [1255, 420] width 81 height 23
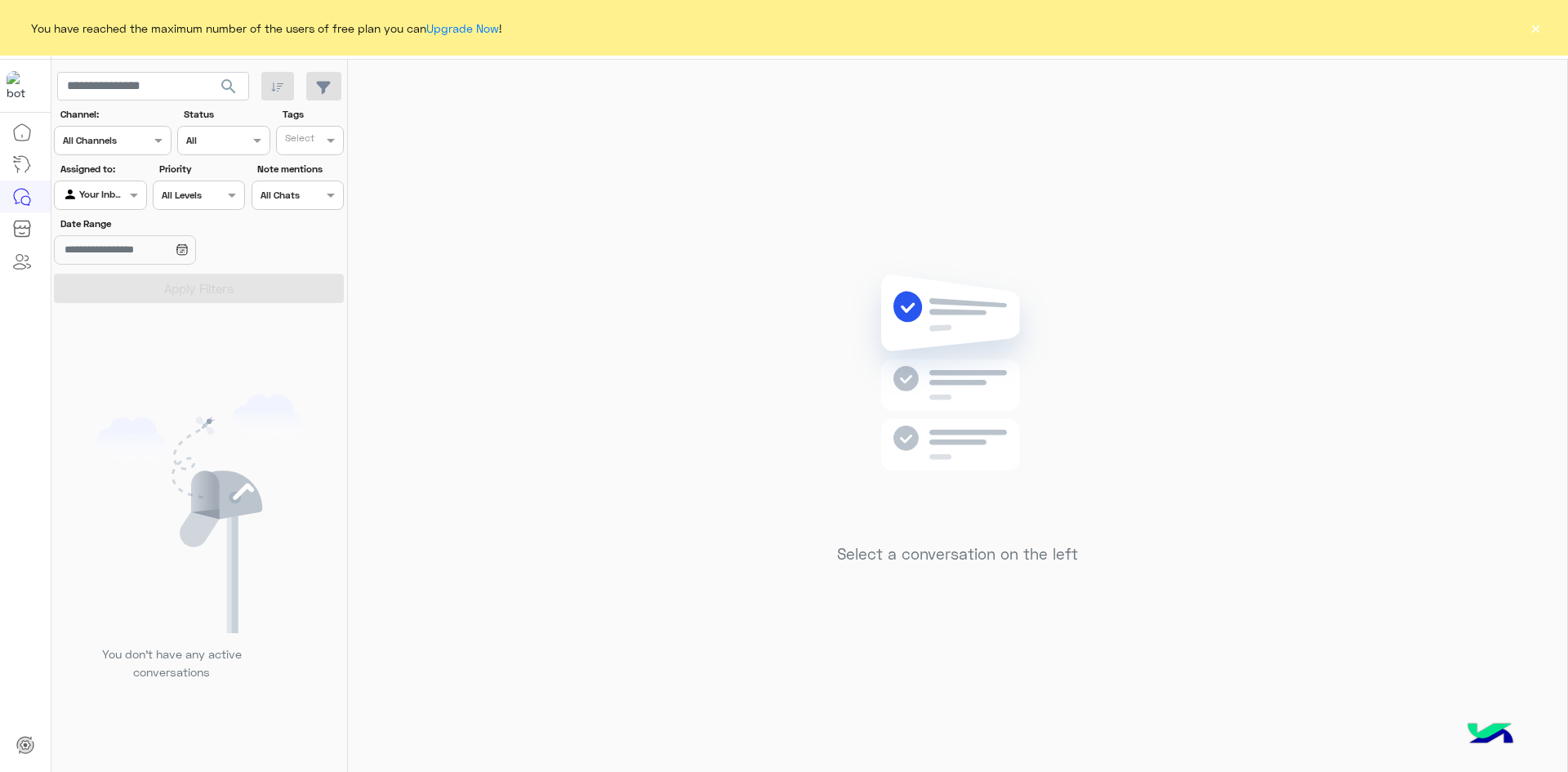
click at [1535, 34] on button "×" at bounding box center [1535, 27] width 16 height 16
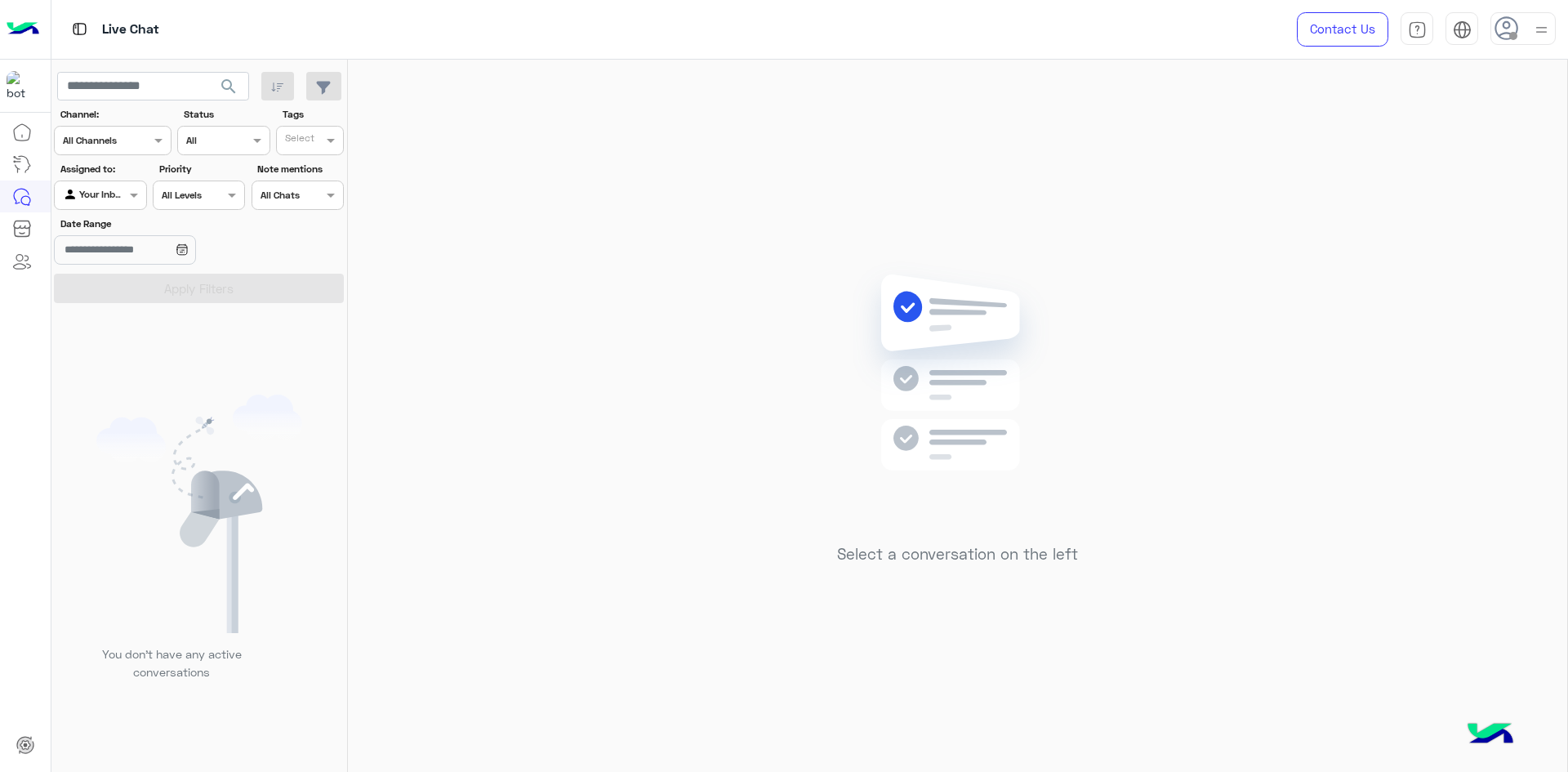
click at [1506, 27] on icon at bounding box center [1506, 28] width 25 height 25
click at [1224, 459] on div "Select a conversation on the left" at bounding box center [957, 418] width 1219 height 719
click at [245, 32] on div "Live Chat" at bounding box center [557, 29] width 1011 height 58
click at [1367, 652] on span "Hello!👋 We're happy to chat with you and answer any questions you might have. H…" at bounding box center [1406, 664] width 245 height 77
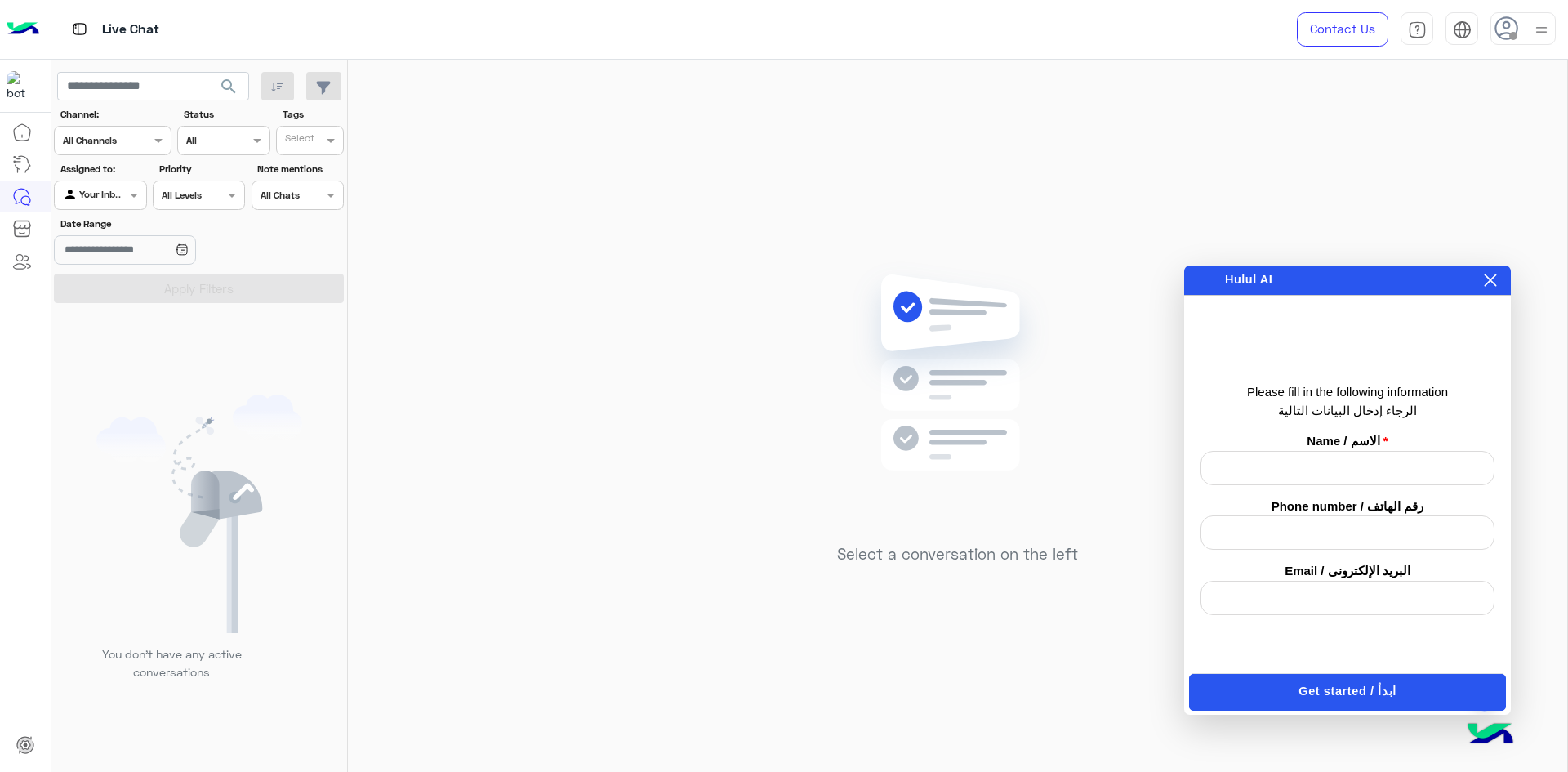
click at [1493, 286] on icon at bounding box center [1489, 279] width 13 height 13
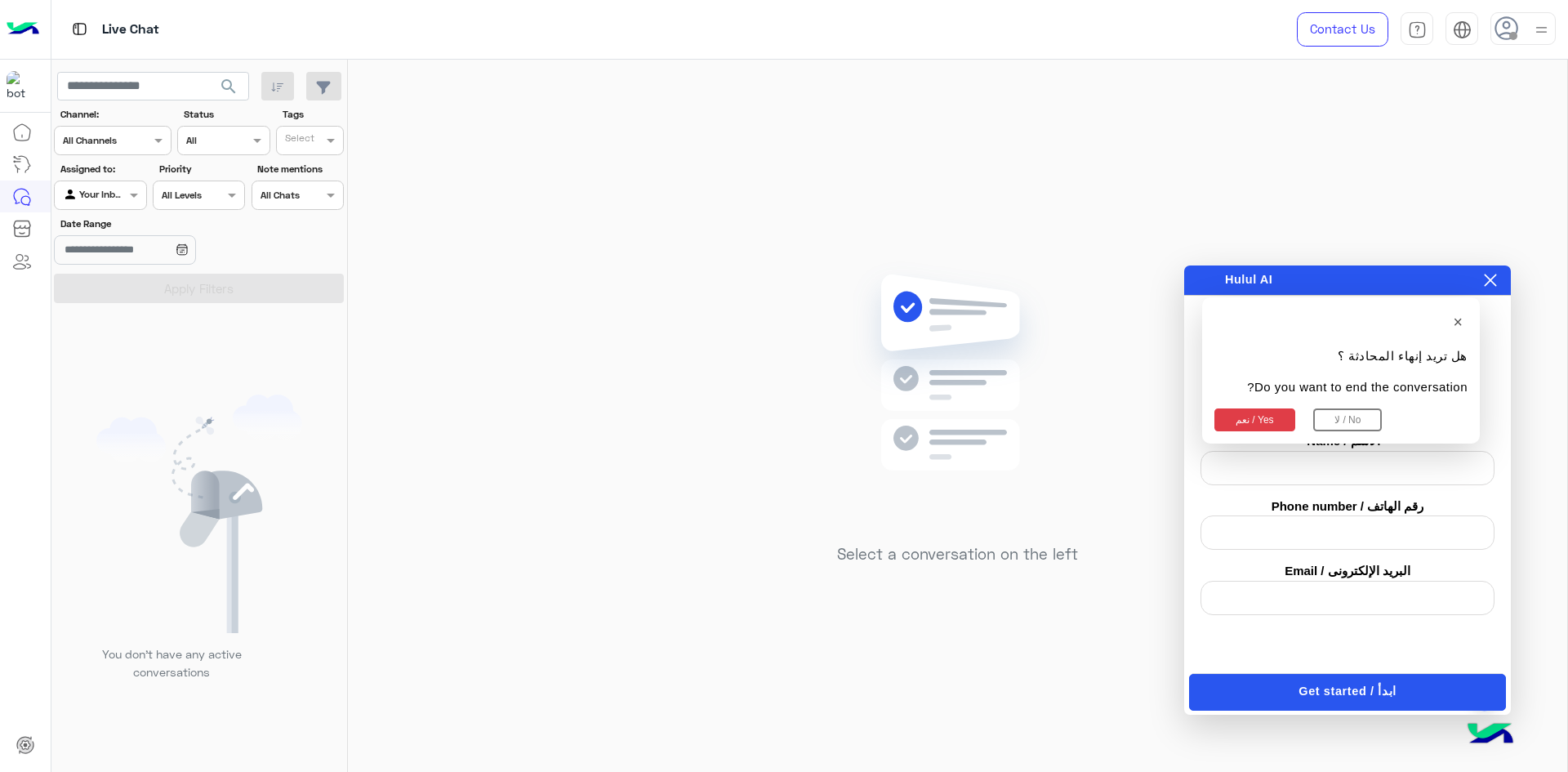
click at [1244, 416] on button "نعم / Yes" at bounding box center [1255, 420] width 81 height 23
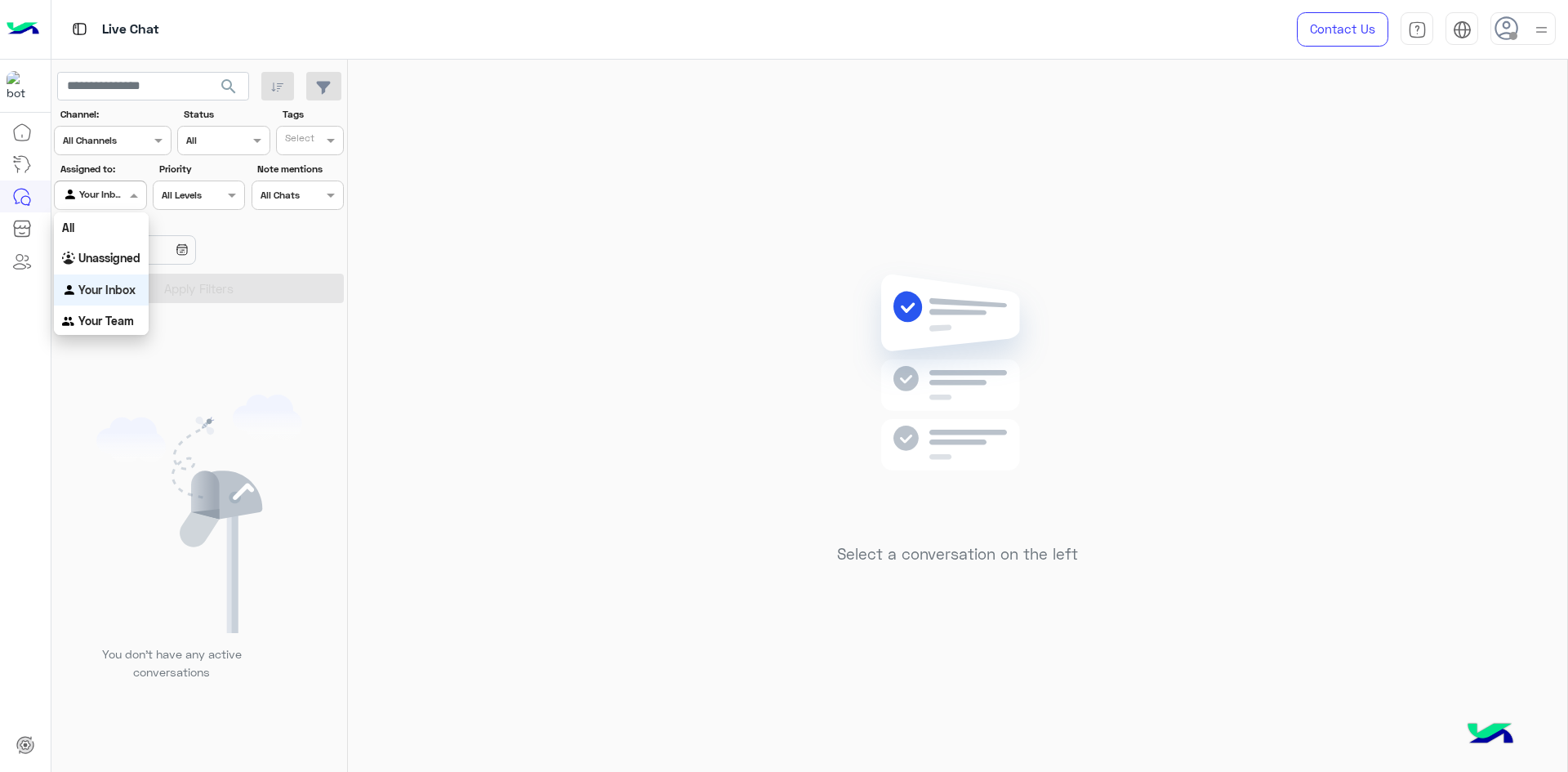
click at [124, 199] on div at bounding box center [100, 193] width 91 height 15
click at [109, 256] on b "Unassigned" at bounding box center [109, 257] width 62 height 14
click at [121, 190] on div at bounding box center [100, 193] width 91 height 15
click at [121, 289] on b "Your Inbox" at bounding box center [107, 290] width 58 height 14
